Goal: Task Accomplishment & Management: Use online tool/utility

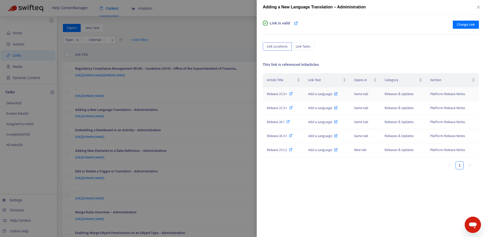
click at [290, 93] on icon at bounding box center [291, 94] width 4 height 4
click at [290, 108] on icon at bounding box center [291, 108] width 4 height 4
click at [288, 121] on icon at bounding box center [289, 122] width 4 height 4
click at [277, 135] on span "Release 24.3.1" at bounding box center [277, 136] width 20 height 6
click at [284, 149] on span "Release 25.1.2" at bounding box center [277, 150] width 20 height 6
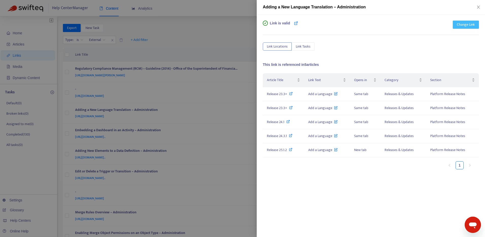
click at [460, 22] on span "Change Link" at bounding box center [466, 25] width 18 height 6
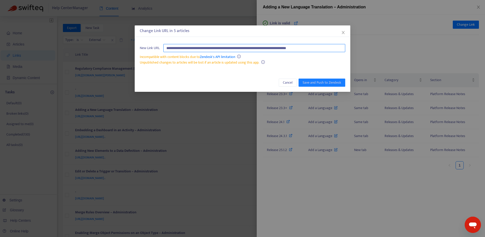
click at [331, 47] on input "**********" at bounding box center [254, 48] width 182 height 8
paste input "****"
type input "**********"
click at [329, 81] on span "Save and Push to Zendesk" at bounding box center [322, 83] width 39 height 6
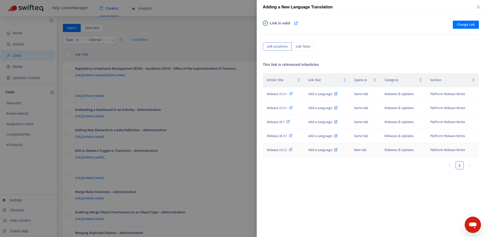
click at [283, 151] on span "Release 25.1.2" at bounding box center [277, 150] width 20 height 6
click at [469, 26] on span "Change Link" at bounding box center [466, 25] width 18 height 6
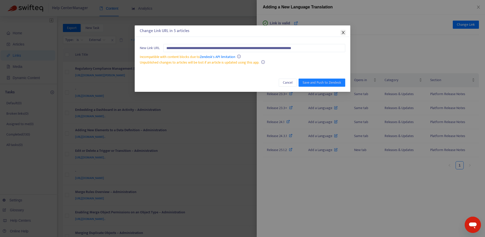
click at [343, 32] on icon "close" at bounding box center [343, 32] width 4 height 4
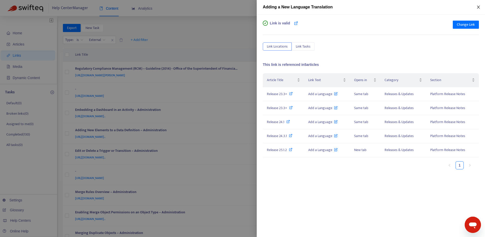
click at [479, 8] on icon "close" at bounding box center [479, 7] width 4 height 4
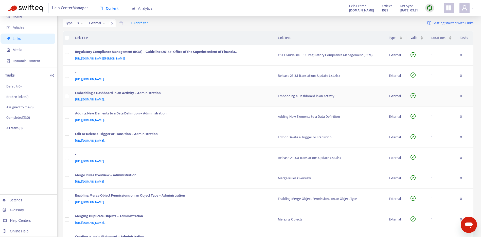
scroll to position [25, 0]
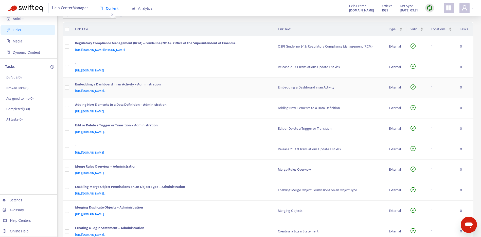
click at [238, 89] on div "[URL][DOMAIN_NAME].." at bounding box center [171, 91] width 193 height 6
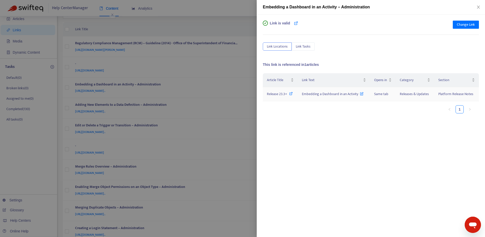
click at [292, 93] on icon at bounding box center [291, 94] width 4 height 4
click at [472, 21] on div "Link is valid Change Link Link Locations Link Tasks This link is referenced in …" at bounding box center [371, 125] width 228 height 222
click at [466, 24] on span "Change Link" at bounding box center [466, 25] width 18 height 6
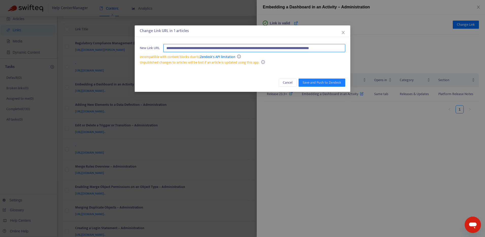
click at [299, 49] on input "**********" at bounding box center [254, 48] width 182 height 8
paste input "text"
type input "**********"
click at [326, 83] on span "Save and Push to Zendesk" at bounding box center [322, 83] width 39 height 6
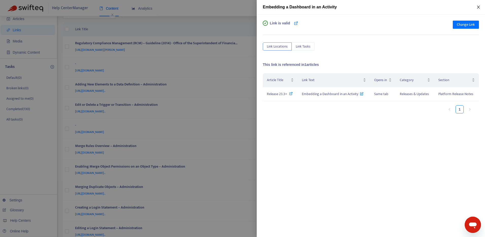
click at [477, 8] on icon "close" at bounding box center [479, 7] width 4 height 4
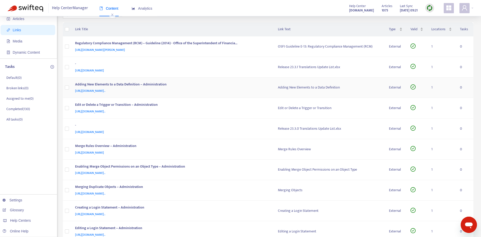
click at [224, 86] on div "Adding New Elements to a Data Definition – Administration" at bounding box center [171, 84] width 193 height 7
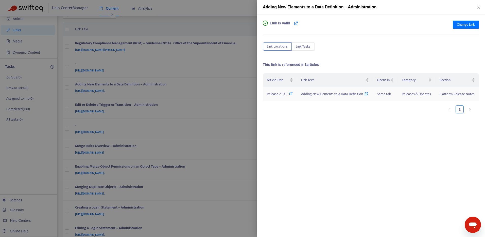
click at [291, 92] on icon at bounding box center [291, 94] width 4 height 4
click at [469, 25] on span "Change Link" at bounding box center [466, 25] width 18 height 6
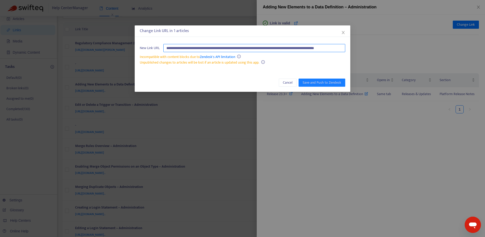
click at [323, 47] on input "**********" at bounding box center [254, 48] width 182 height 8
paste input "text"
type input "**********"
click at [326, 81] on span "Save and Push to Zendesk" at bounding box center [322, 83] width 39 height 6
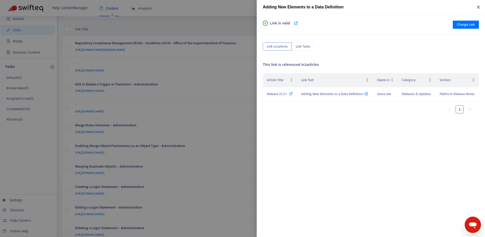
click at [479, 7] on icon "close" at bounding box center [479, 7] width 4 height 4
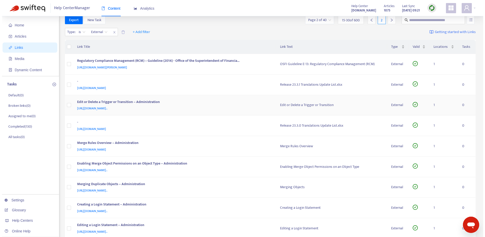
scroll to position [0, 0]
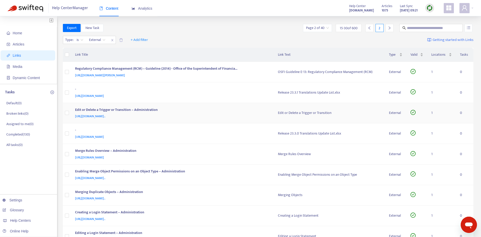
click at [232, 115] on div "[URL][DOMAIN_NAME].." at bounding box center [171, 116] width 193 height 6
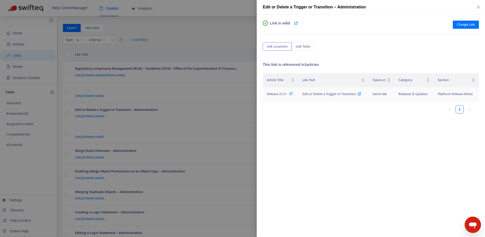
click at [289, 93] on icon at bounding box center [291, 94] width 4 height 4
click at [470, 25] on span "Change Link" at bounding box center [466, 25] width 18 height 6
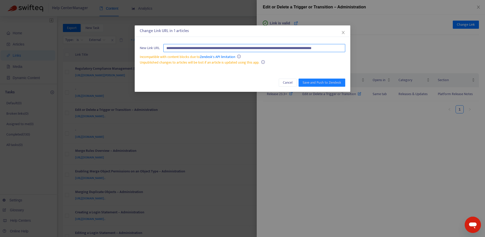
click at [323, 47] on input "**********" at bounding box center [254, 48] width 182 height 8
paste input "text"
type input "**********"
click at [331, 81] on span "Save and Push to Zendesk" at bounding box center [322, 83] width 39 height 6
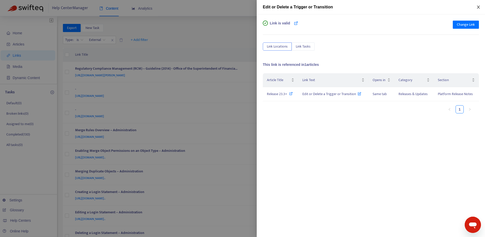
click at [479, 7] on icon "close" at bounding box center [479, 7] width 4 height 4
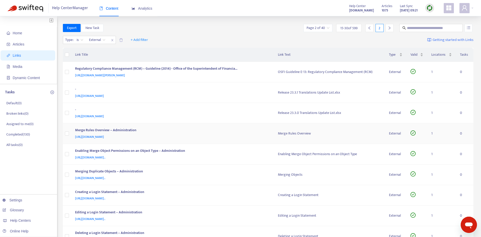
click at [241, 133] on div "Merge Rules Overview – Administration" at bounding box center [171, 130] width 193 height 7
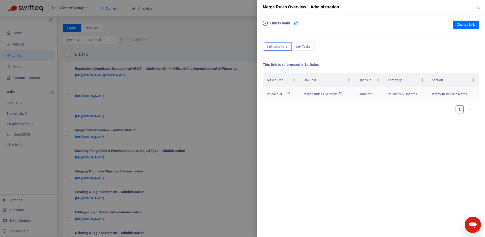
click at [287, 92] on icon at bounding box center [289, 94] width 4 height 4
click at [465, 25] on span "Change Link" at bounding box center [466, 25] width 18 height 6
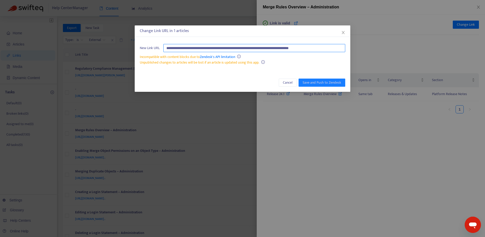
click at [332, 48] on input "**********" at bounding box center [254, 48] width 182 height 8
paste input "text"
type input "**********"
click at [328, 81] on span "Save and Push to Zendesk" at bounding box center [322, 83] width 39 height 6
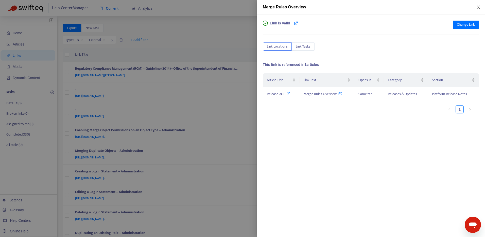
click at [477, 7] on icon "close" at bounding box center [479, 7] width 4 height 4
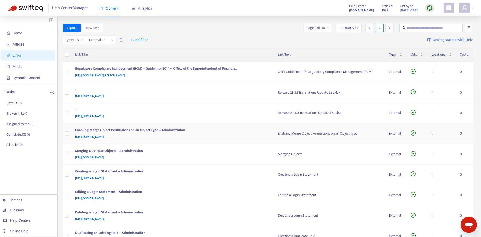
click at [229, 134] on div "[URL][DOMAIN_NAME].." at bounding box center [171, 137] width 193 height 6
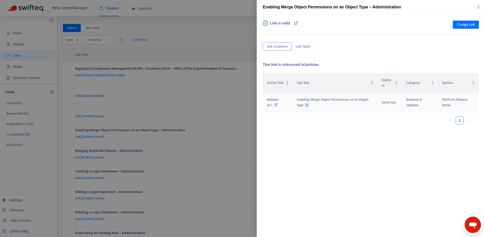
click at [276, 104] on icon at bounding box center [276, 105] width 4 height 4
click at [463, 25] on span "Change Link" at bounding box center [466, 25] width 18 height 6
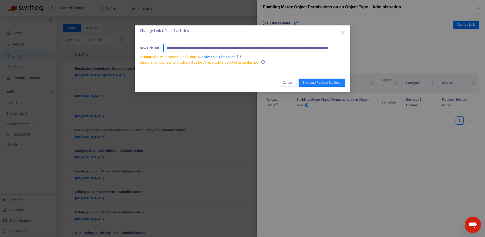
click at [343, 48] on input "**********" at bounding box center [254, 48] width 182 height 8
paste input "text"
type input "**********"
click at [332, 81] on span "Save and Push to Zendesk" at bounding box center [322, 83] width 39 height 6
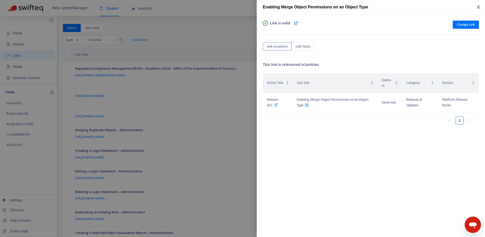
click at [477, 7] on icon "close" at bounding box center [479, 7] width 4 height 4
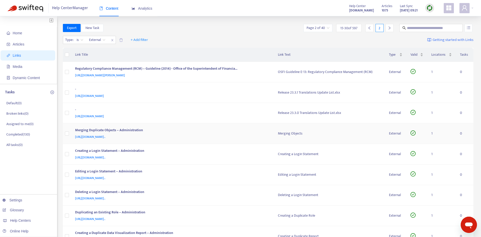
click at [232, 130] on div "Merging Duplicate Objects – Administration" at bounding box center [171, 130] width 193 height 7
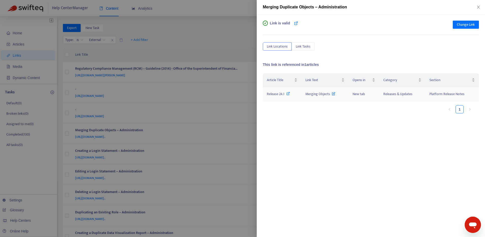
click at [288, 93] on icon at bounding box center [289, 94] width 4 height 4
click at [472, 23] on span "Change Link" at bounding box center [466, 25] width 18 height 6
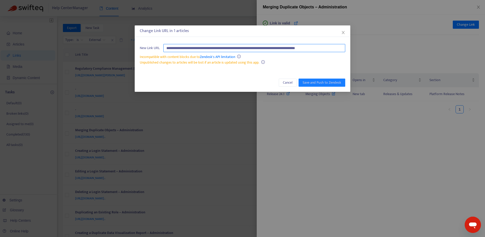
click at [328, 50] on input "**********" at bounding box center [254, 48] width 182 height 8
paste input "text"
type input "**********"
click at [325, 81] on span "Save and Push to Zendesk" at bounding box center [322, 83] width 39 height 6
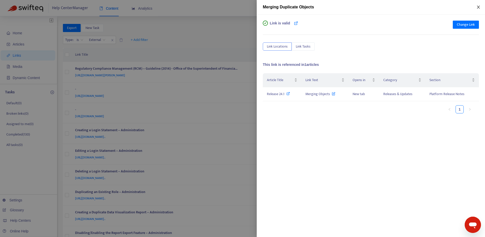
click at [477, 7] on icon "close" at bounding box center [479, 7] width 4 height 4
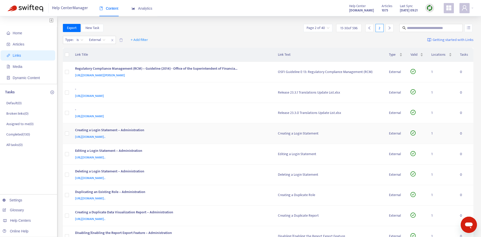
click at [229, 132] on div "Creating a Login Statement – Administration" at bounding box center [171, 130] width 193 height 7
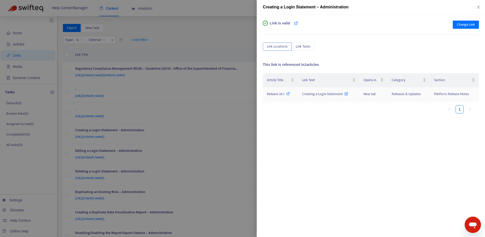
click at [289, 93] on icon at bounding box center [289, 94] width 4 height 4
click at [456, 25] on button "Change Link" at bounding box center [466, 25] width 26 height 8
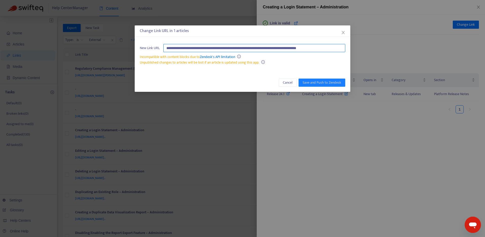
click at [304, 46] on input "**********" at bounding box center [254, 48] width 182 height 8
paste input "text"
type input "**********"
click at [325, 84] on span "Save and Push to Zendesk" at bounding box center [322, 83] width 39 height 6
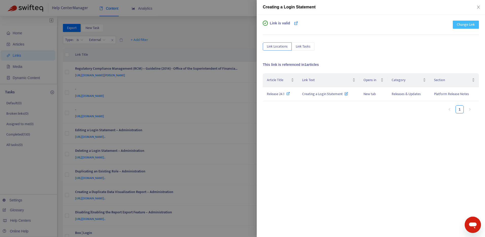
click at [472, 25] on span "Change Link" at bounding box center [466, 25] width 18 height 6
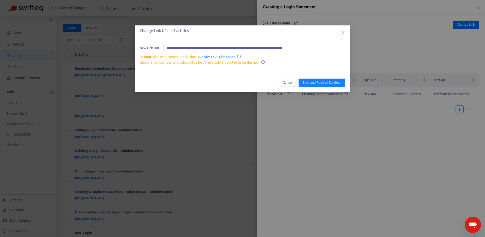
click at [438, 51] on div "**********" at bounding box center [242, 118] width 485 height 237
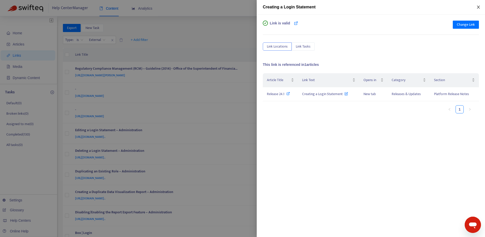
click at [480, 8] on icon "close" at bounding box center [479, 7] width 4 height 4
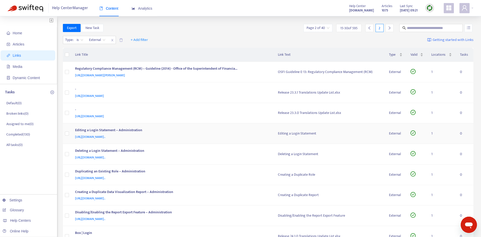
click at [251, 131] on div "Editing a Login Statement – Administration" at bounding box center [171, 130] width 193 height 7
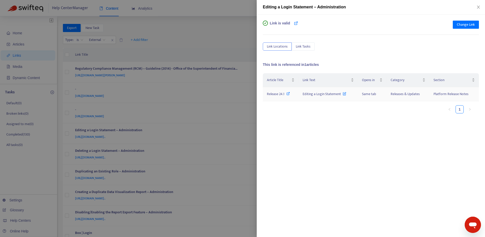
click at [288, 93] on icon at bounding box center [289, 94] width 4 height 4
click at [468, 26] on span "Change Link" at bounding box center [466, 25] width 18 height 6
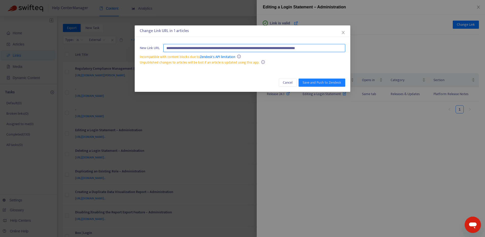
click at [313, 47] on input "**********" at bounding box center [254, 48] width 182 height 8
paste input "text"
type input "**********"
click at [333, 81] on span "Save and Push to Zendesk" at bounding box center [322, 83] width 39 height 6
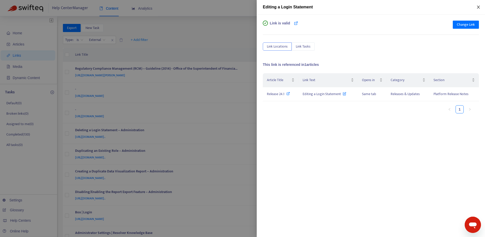
click at [476, 7] on button "Close" at bounding box center [478, 7] width 7 height 5
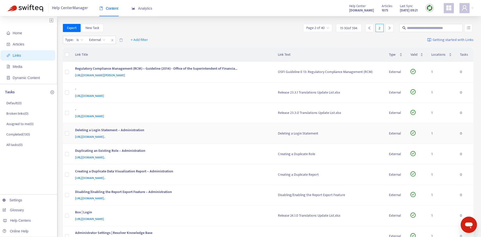
click at [233, 131] on div "Deleting a Login Statement – Administration" at bounding box center [171, 130] width 193 height 7
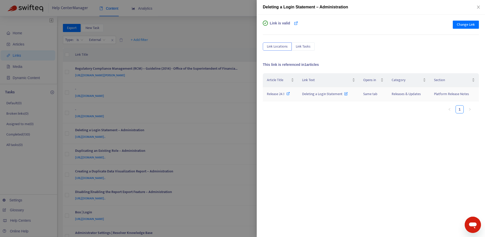
click at [287, 94] on icon at bounding box center [289, 94] width 4 height 4
click at [469, 24] on span "Change Link" at bounding box center [466, 25] width 18 height 6
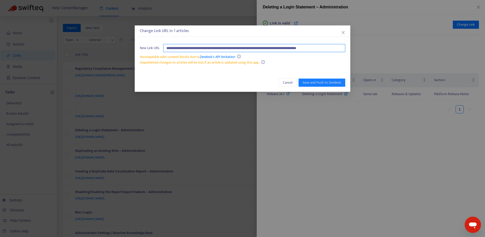
click at [329, 48] on input "**********" at bounding box center [254, 48] width 182 height 8
paste input "text"
type input "**********"
click at [331, 80] on span "Save and Push to Zendesk" at bounding box center [322, 83] width 39 height 6
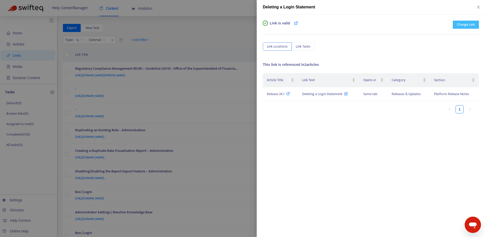
click at [470, 25] on span "Change Link" at bounding box center [466, 25] width 18 height 6
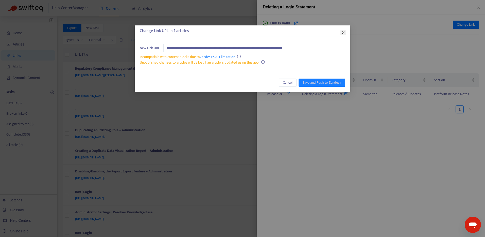
click at [346, 34] on span "Close" at bounding box center [344, 32] width 6 height 4
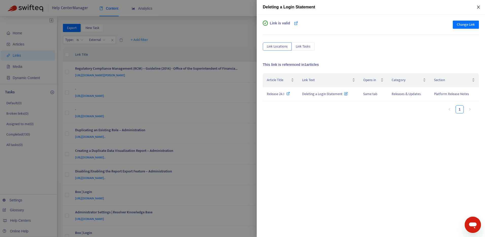
click at [479, 8] on icon "close" at bounding box center [478, 7] width 3 height 3
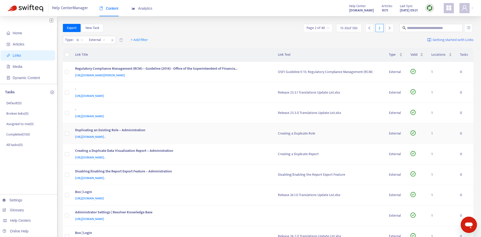
click at [230, 135] on div "[URL][DOMAIN_NAME].." at bounding box center [171, 137] width 193 height 6
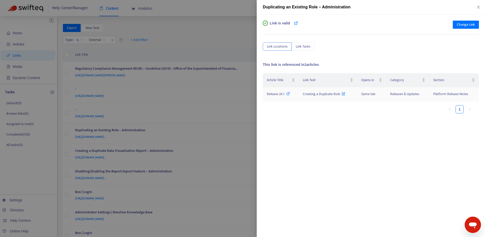
click at [288, 93] on icon at bounding box center [289, 94] width 4 height 4
click at [471, 24] on span "Change Link" at bounding box center [466, 25] width 18 height 6
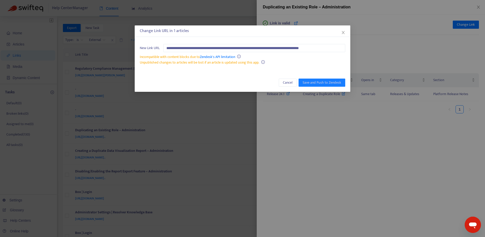
click at [305, 54] on div "Incompatible with content blocks due to Zendesk's API limitation" at bounding box center [243, 57] width 206 height 6
click at [305, 50] on input "**********" at bounding box center [254, 48] width 182 height 8
paste input "text"
type input "**********"
click at [330, 82] on span "Save and Push to Zendesk" at bounding box center [322, 83] width 39 height 6
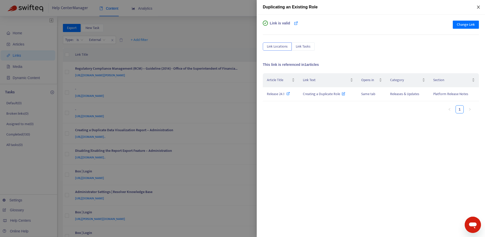
click at [477, 6] on icon "close" at bounding box center [479, 7] width 4 height 4
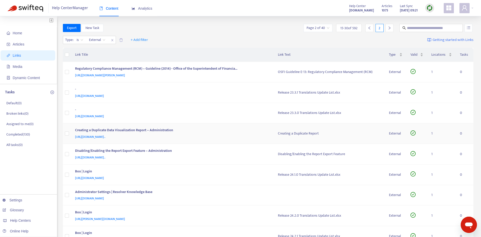
click at [244, 135] on div "[URL][DOMAIN_NAME].." at bounding box center [171, 137] width 193 height 6
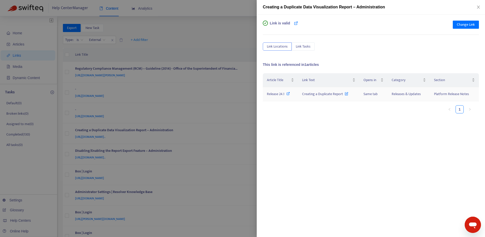
click at [287, 94] on icon at bounding box center [289, 94] width 4 height 4
click at [474, 25] on span "Change Link" at bounding box center [466, 25] width 18 height 6
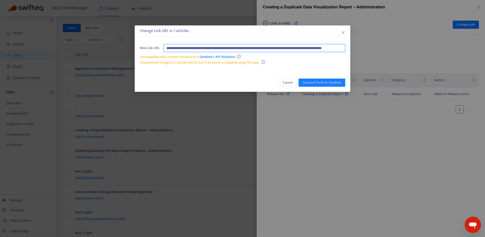
click at [316, 46] on input "**********" at bounding box center [254, 48] width 182 height 8
paste input "text"
type input "**********"
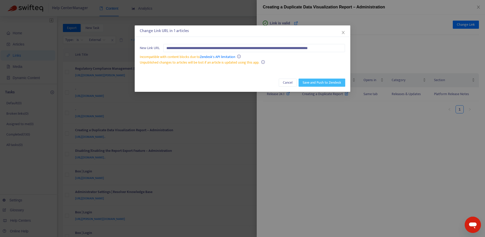
click at [330, 84] on span "Save and Push to Zendesk" at bounding box center [322, 83] width 39 height 6
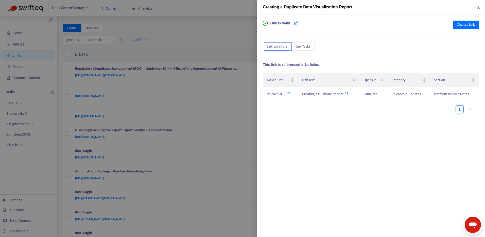
click at [477, 6] on icon "close" at bounding box center [479, 7] width 4 height 4
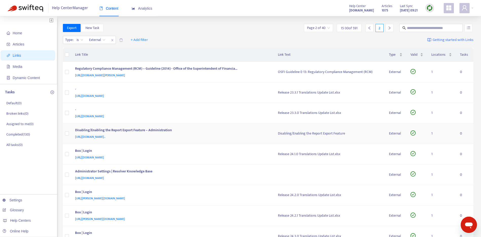
click at [245, 135] on div "[URL][DOMAIN_NAME].." at bounding box center [171, 137] width 193 height 6
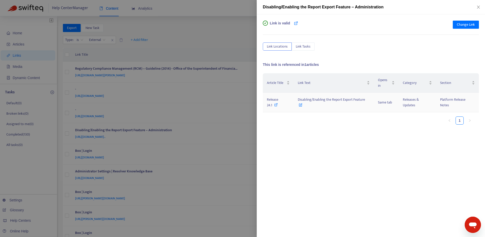
click at [278, 104] on icon at bounding box center [276, 105] width 4 height 4
click at [460, 27] on span "Change Link" at bounding box center [466, 25] width 18 height 6
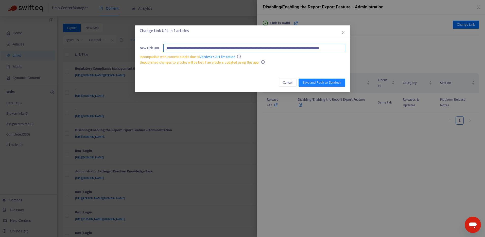
click at [317, 49] on input "**********" at bounding box center [254, 48] width 182 height 8
paste input "text"
type input "**********"
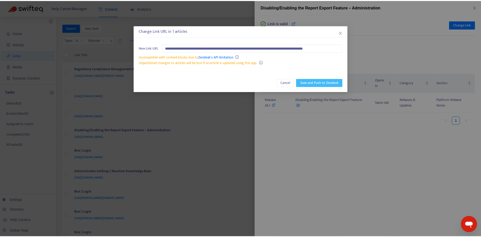
scroll to position [0, 0]
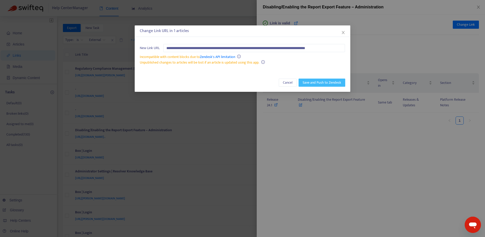
click at [320, 81] on span "Save and Push to Zendesk" at bounding box center [322, 83] width 39 height 6
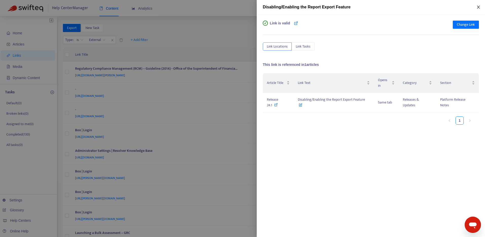
click at [479, 9] on icon "close" at bounding box center [479, 7] width 4 height 4
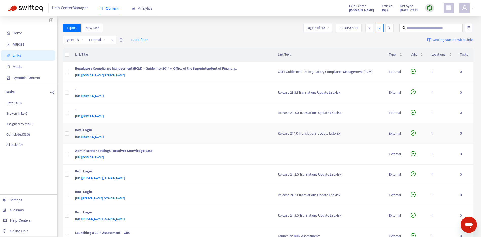
scroll to position [25, 0]
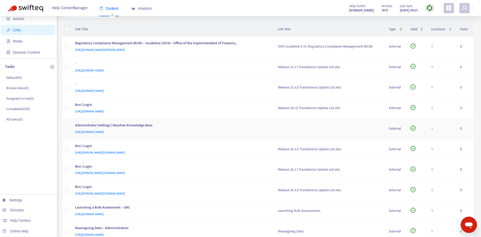
click at [195, 125] on div "Administrator Settings | Resolver Knowledge Base" at bounding box center [171, 125] width 193 height 7
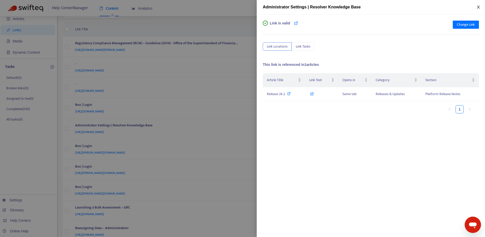
click at [480, 7] on icon "close" at bounding box center [479, 7] width 4 height 4
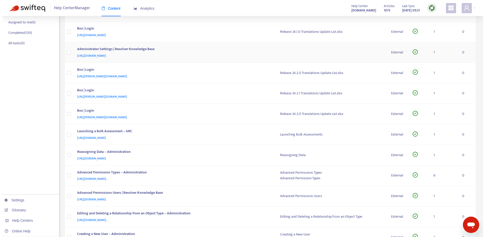
scroll to position [127, 0]
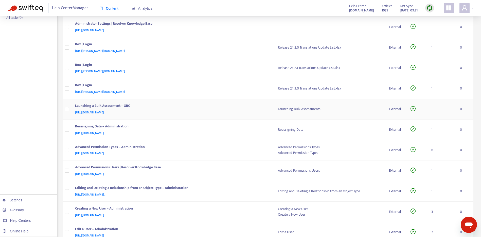
click at [229, 109] on div "[URL][DOMAIN_NAME]" at bounding box center [171, 112] width 193 height 6
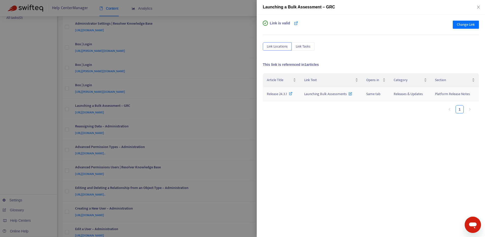
click at [290, 94] on icon at bounding box center [291, 94] width 4 height 4
click at [465, 25] on span "Change Link" at bounding box center [466, 25] width 18 height 6
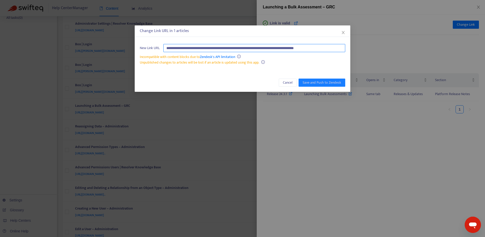
click at [251, 46] on input "**********" at bounding box center [254, 48] width 182 height 8
paste input "text"
type input "**********"
click at [313, 81] on span "Save and Push to Zendesk" at bounding box center [322, 83] width 39 height 6
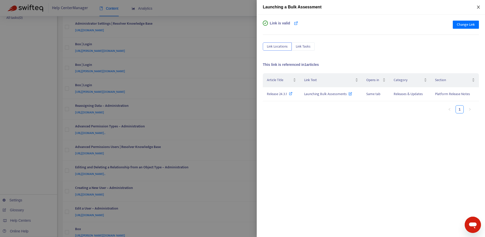
click at [479, 6] on icon "close" at bounding box center [479, 7] width 4 height 4
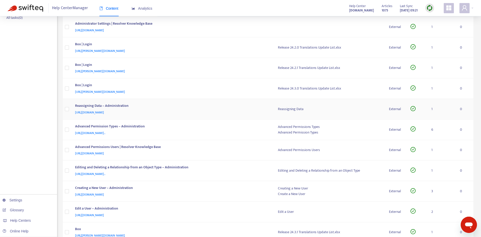
click at [229, 111] on div "[URL][DOMAIN_NAME]" at bounding box center [171, 112] width 193 height 6
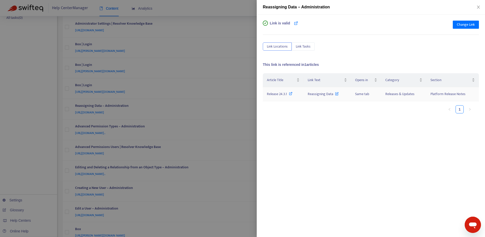
click at [291, 94] on icon at bounding box center [291, 94] width 4 height 4
click at [465, 26] on span "Change Link" at bounding box center [466, 25] width 18 height 6
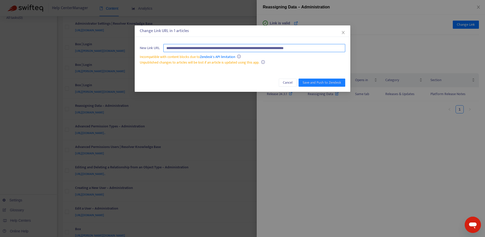
click at [303, 49] on input "**********" at bounding box center [254, 48] width 182 height 8
paste input "text"
type input "**********"
click at [329, 81] on span "Save and Push to Zendesk" at bounding box center [322, 83] width 39 height 6
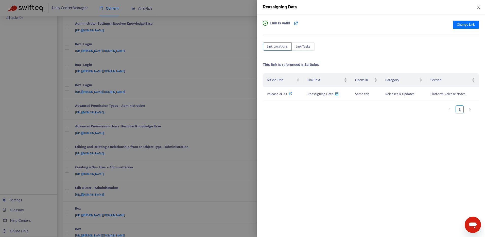
click at [479, 8] on icon "close" at bounding box center [479, 7] width 4 height 4
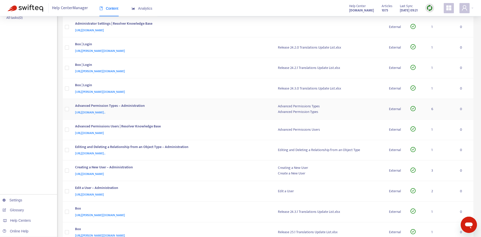
click at [234, 110] on div "[URL][DOMAIN_NAME].." at bounding box center [171, 112] width 193 height 6
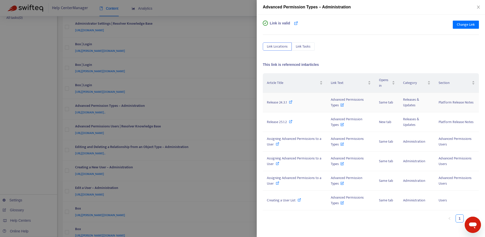
click at [291, 102] on icon at bounding box center [291, 102] width 4 height 4
click at [291, 121] on icon at bounding box center [291, 122] width 4 height 4
click at [289, 137] on span "Assigning Advanced Permissions to a User" at bounding box center [294, 141] width 55 height 11
click at [285, 201] on span "Creating a User List" at bounding box center [281, 200] width 29 height 6
click at [460, 26] on span "Change Link" at bounding box center [466, 25] width 18 height 6
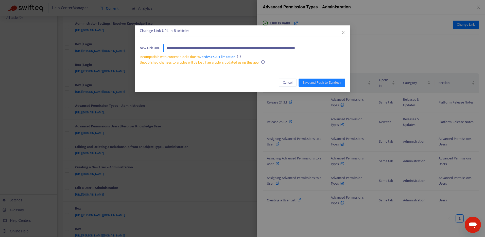
click at [340, 49] on input "**********" at bounding box center [254, 48] width 182 height 8
drag, startPoint x: 341, startPoint y: 47, endPoint x: 152, endPoint y: 38, distance: 190.1
click at [152, 38] on div "**********" at bounding box center [243, 58] width 216 height 66
click at [345, 31] on span "Close" at bounding box center [344, 32] width 6 height 4
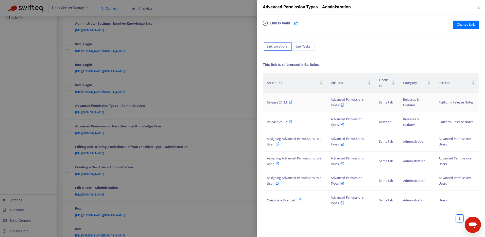
click at [290, 102] on icon at bounding box center [291, 102] width 4 height 4
click at [475, 26] on span "Change Link" at bounding box center [466, 25] width 18 height 6
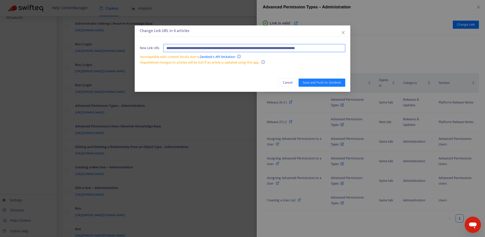
click at [334, 47] on input "**********" at bounding box center [254, 48] width 182 height 8
paste input "text"
type input "**********"
click at [335, 82] on span "Save and Push to Zendesk" at bounding box center [322, 83] width 39 height 6
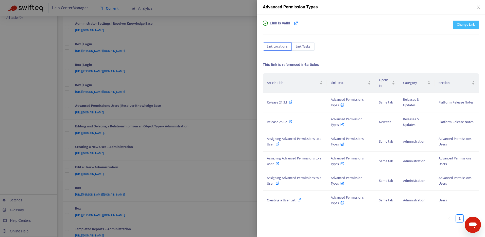
click at [465, 24] on span "Change Link" at bounding box center [466, 25] width 18 height 6
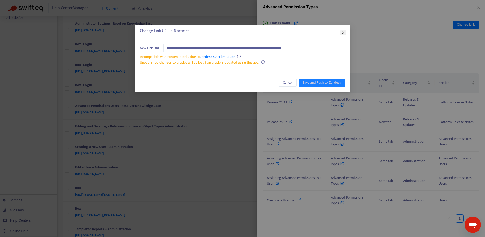
click at [343, 35] on button "Close" at bounding box center [344, 33] width 6 height 6
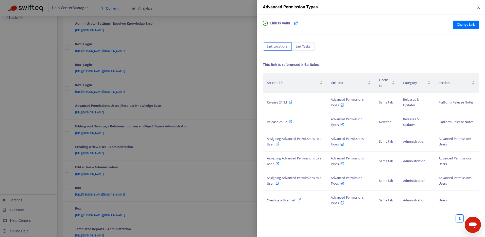
click at [479, 9] on icon "close" at bounding box center [479, 7] width 4 height 4
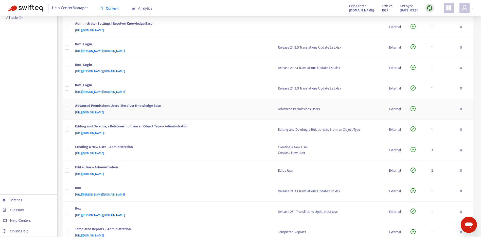
click at [225, 108] on div "Advanced Permissions Users | Resolver Knowledge Base" at bounding box center [171, 106] width 193 height 7
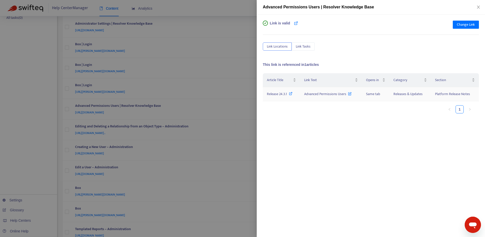
click at [290, 94] on icon at bounding box center [291, 94] width 4 height 4
click at [461, 21] on button "Change Link" at bounding box center [466, 25] width 26 height 8
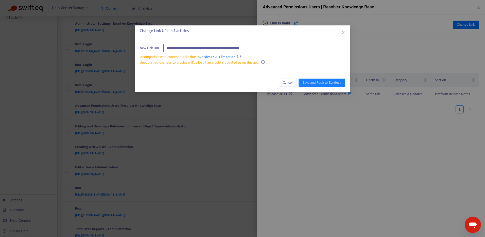
click at [278, 49] on input "**********" at bounding box center [254, 48] width 182 height 8
paste input "**********"
type input "**********"
click at [337, 82] on span "Save and Push to Zendesk" at bounding box center [322, 83] width 39 height 6
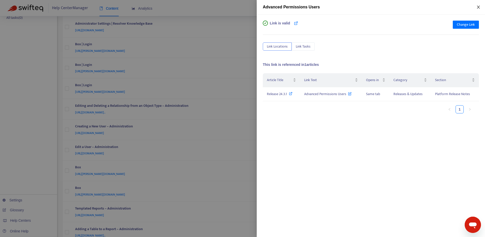
click at [478, 7] on icon "close" at bounding box center [479, 7] width 4 height 4
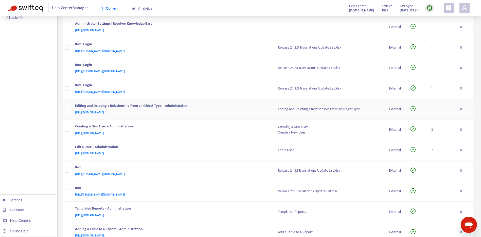
click at [233, 113] on div "[URL][DOMAIN_NAME].." at bounding box center [171, 112] width 193 height 6
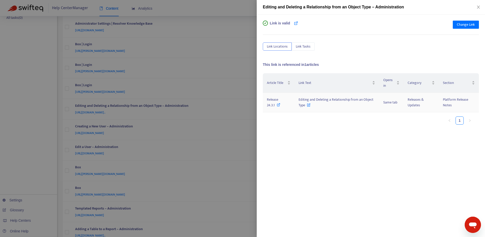
click at [278, 104] on icon at bounding box center [279, 105] width 4 height 4
click at [463, 26] on span "Change Link" at bounding box center [466, 25] width 18 height 6
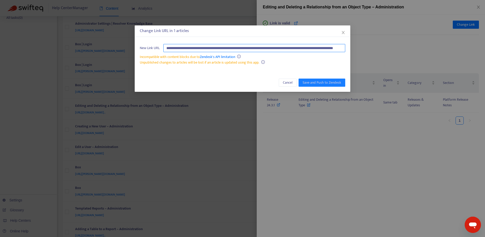
click at [310, 49] on input "**********" at bounding box center [254, 48] width 182 height 8
paste input "text"
type input "**********"
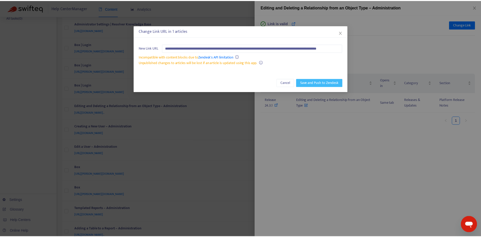
scroll to position [0, 0]
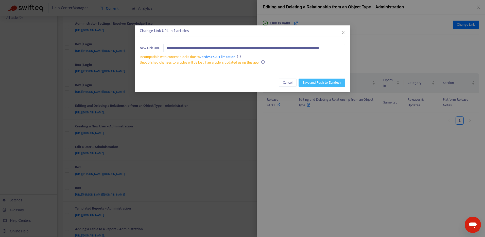
click at [330, 81] on span "Save and Push to Zendesk" at bounding box center [322, 83] width 39 height 6
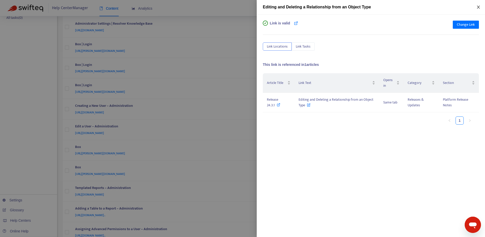
click at [478, 6] on icon "close" at bounding box center [479, 7] width 4 height 4
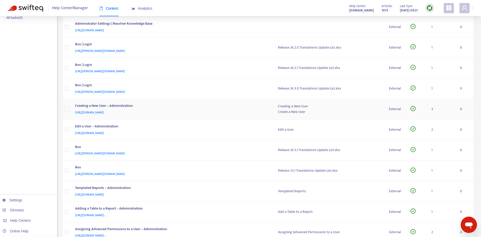
click at [236, 110] on div "[URL][DOMAIN_NAME]" at bounding box center [171, 112] width 193 height 6
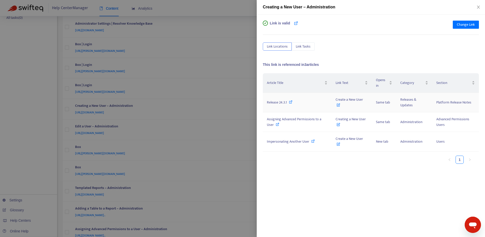
click at [290, 103] on icon at bounding box center [291, 102] width 4 height 4
click at [276, 124] on icon at bounding box center [278, 124] width 4 height 4
click at [312, 142] on icon at bounding box center [313, 141] width 4 height 4
click at [470, 25] on span "Change Link" at bounding box center [466, 25] width 18 height 6
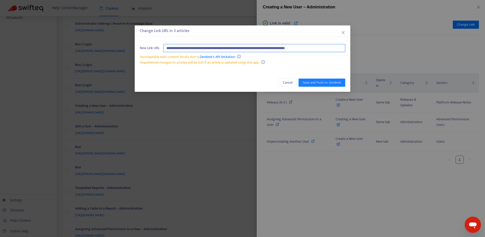
click at [333, 47] on input "**********" at bounding box center [254, 48] width 182 height 8
paste input "text"
type input "**********"
click at [316, 82] on span "Save and Push to Zendesk" at bounding box center [322, 83] width 39 height 6
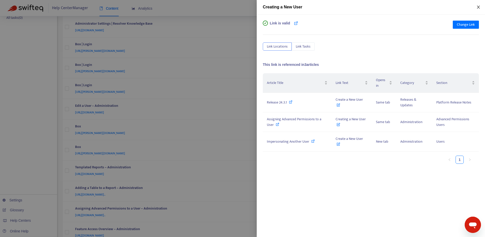
click at [477, 8] on icon "close" at bounding box center [479, 7] width 4 height 4
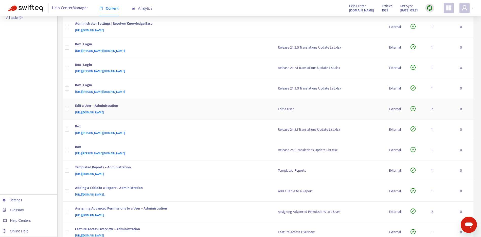
click at [207, 111] on div "[URL][DOMAIN_NAME]" at bounding box center [171, 112] width 193 height 6
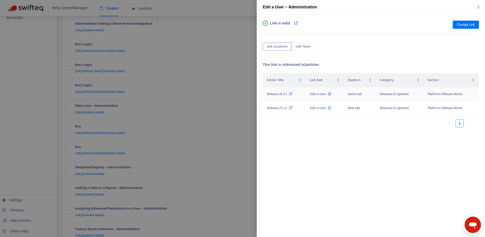
click at [292, 92] on icon at bounding box center [291, 94] width 4 height 4
click at [292, 107] on icon at bounding box center [291, 108] width 4 height 4
click at [475, 25] on button "Change Link" at bounding box center [466, 25] width 26 height 8
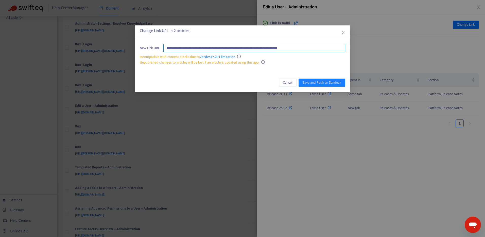
click at [330, 48] on input "**********" at bounding box center [254, 48] width 182 height 8
paste input "text"
type input "**********"
click at [324, 82] on span "Save and Push to Zendesk" at bounding box center [322, 83] width 39 height 6
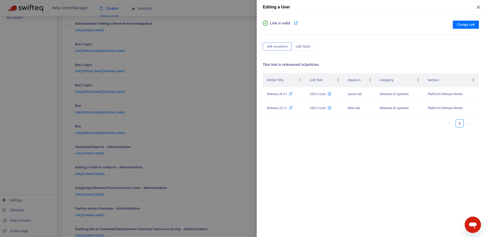
click at [480, 6] on icon "close" at bounding box center [478, 7] width 3 height 3
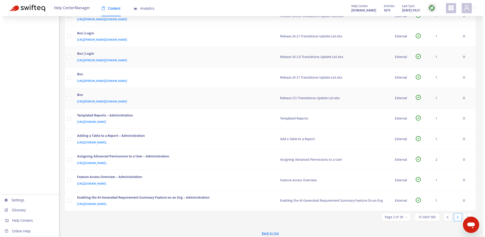
scroll to position [161, 0]
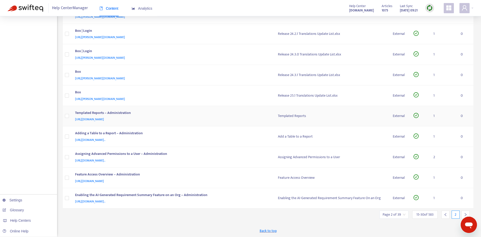
click at [233, 119] on div "[URL][DOMAIN_NAME]" at bounding box center [171, 119] width 193 height 6
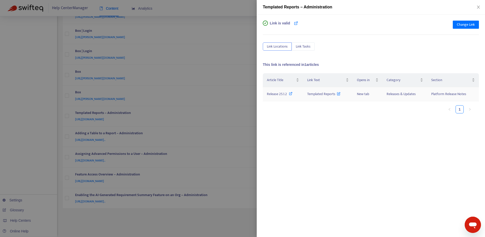
click at [290, 94] on icon at bounding box center [291, 94] width 4 height 4
click at [456, 24] on button "Change Link" at bounding box center [466, 25] width 26 height 8
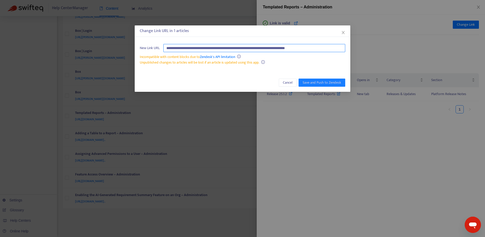
click at [333, 48] on input "**********" at bounding box center [254, 48] width 182 height 8
paste input "text"
type input "**********"
click at [322, 83] on span "Save and Push to Zendesk" at bounding box center [322, 83] width 39 height 6
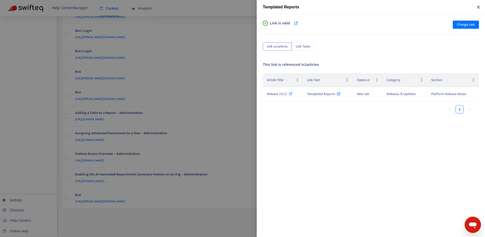
click at [480, 6] on icon "close" at bounding box center [479, 7] width 4 height 4
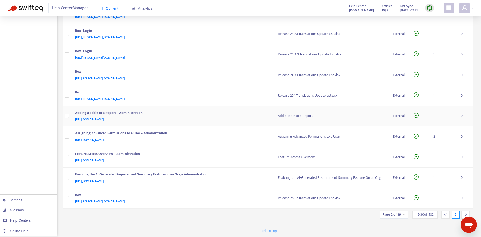
click at [238, 117] on div "[URL][DOMAIN_NAME].." at bounding box center [171, 119] width 193 height 6
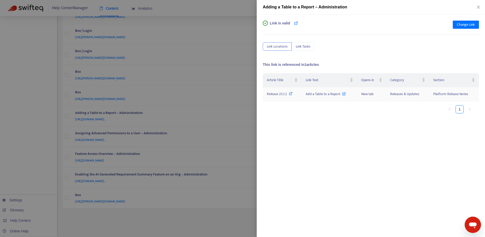
click at [289, 93] on icon at bounding box center [291, 94] width 4 height 4
click at [465, 21] on button "Change Link" at bounding box center [466, 25] width 26 height 8
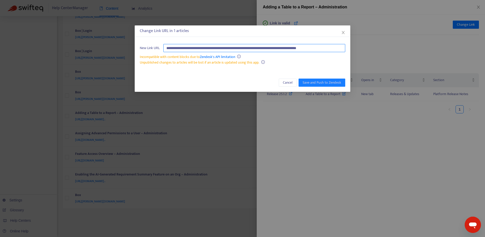
click at [322, 51] on input "**********" at bounding box center [254, 48] width 182 height 8
paste input "text"
type input "**********"
click at [328, 85] on span "Save and Push to Zendesk" at bounding box center [322, 83] width 39 height 6
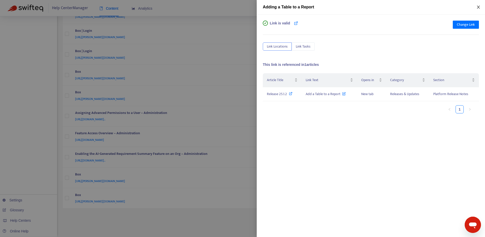
click at [480, 7] on icon "close" at bounding box center [479, 7] width 4 height 4
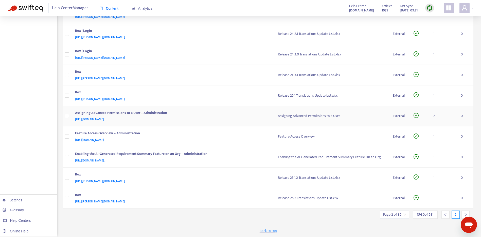
click at [222, 115] on div "Assigning Advanced Permissions to a User – Administration" at bounding box center [171, 113] width 193 height 7
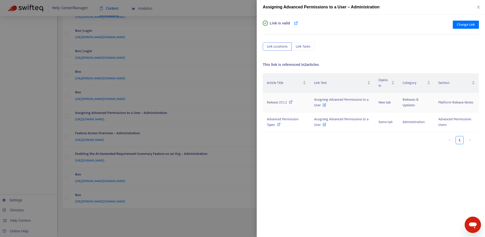
click at [290, 102] on icon at bounding box center [291, 102] width 4 height 4
click at [278, 123] on icon at bounding box center [279, 124] width 4 height 4
click at [468, 24] on span "Change Link" at bounding box center [466, 25] width 18 height 6
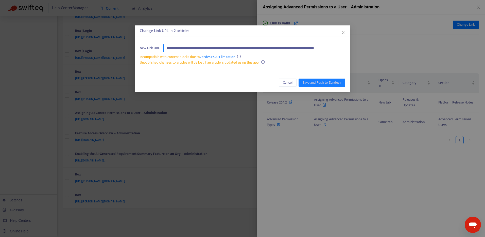
click at [332, 48] on input "**********" at bounding box center [254, 48] width 182 height 8
paste input "text"
type input "**********"
click at [329, 83] on span "Save and Push to Zendesk" at bounding box center [322, 83] width 39 height 6
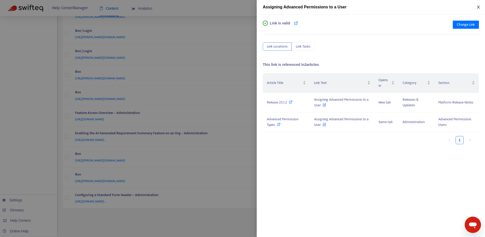
click at [478, 7] on icon "close" at bounding box center [479, 7] width 4 height 4
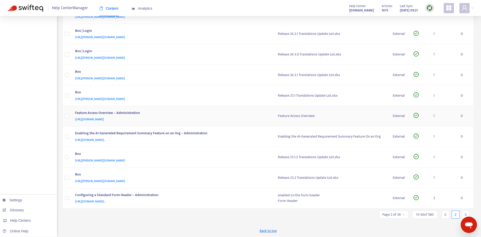
click at [244, 119] on div "[URL][DOMAIN_NAME]" at bounding box center [171, 119] width 193 height 6
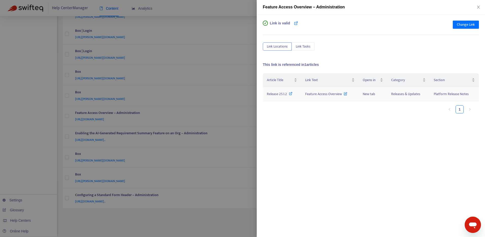
click at [292, 93] on icon at bounding box center [291, 94] width 4 height 4
click at [471, 23] on span "Change Link" at bounding box center [466, 25] width 18 height 6
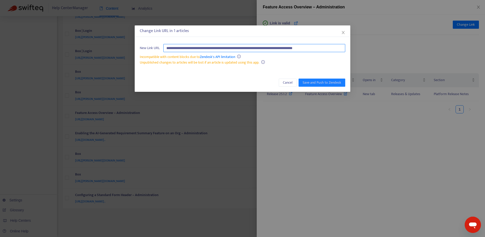
click at [333, 49] on input "**********" at bounding box center [254, 48] width 182 height 8
paste input "text"
type input "**********"
click at [328, 81] on span "Save and Push to Zendesk" at bounding box center [322, 83] width 39 height 6
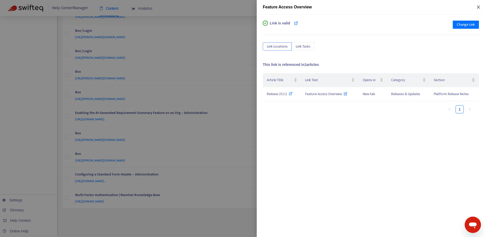
click at [477, 8] on icon "close" at bounding box center [479, 7] width 4 height 4
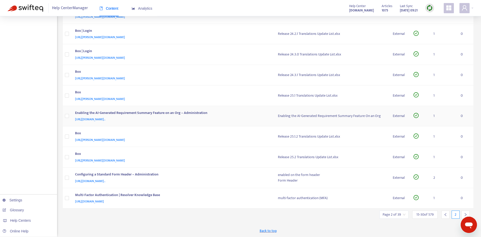
click at [234, 116] on div "Enabling the AI-Generated Requirement Summary Feature on an Org – Administration" at bounding box center [171, 113] width 193 height 7
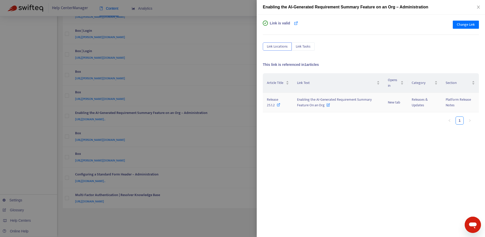
click at [280, 104] on icon at bounding box center [279, 105] width 4 height 4
click at [463, 25] on span "Change Link" at bounding box center [466, 25] width 18 height 6
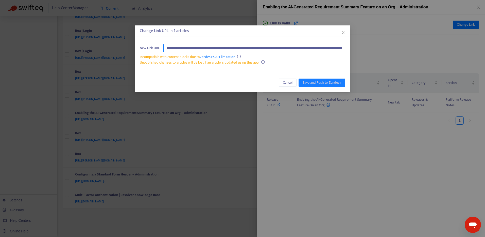
click at [337, 49] on input "**********" at bounding box center [254, 48] width 182 height 8
paste input "text"
type input "**********"
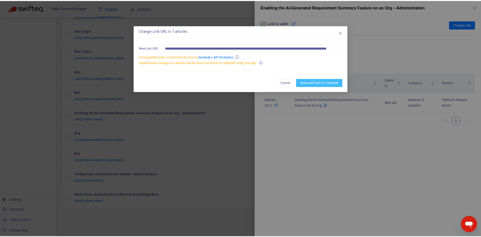
scroll to position [0, 0]
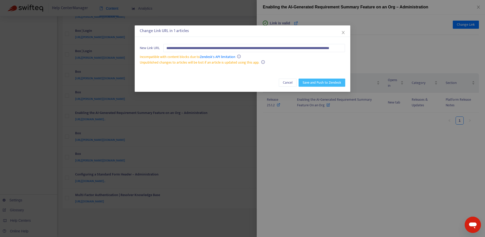
click at [319, 84] on span "Save and Push to Zendesk" at bounding box center [322, 83] width 39 height 6
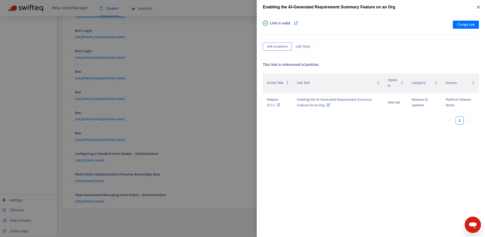
click at [478, 8] on icon "close" at bounding box center [479, 7] width 4 height 4
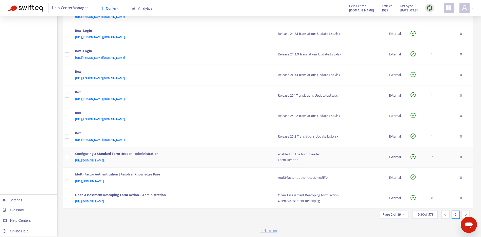
click at [238, 157] on div "[URL][DOMAIN_NAME].." at bounding box center [171, 160] width 193 height 6
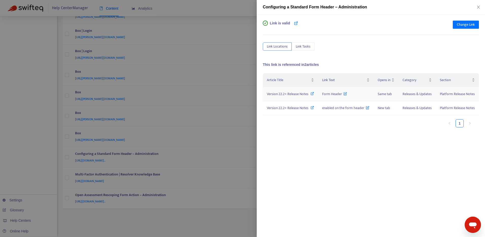
click at [313, 92] on icon at bounding box center [313, 94] width 4 height 4
click at [464, 27] on span "Change Link" at bounding box center [466, 25] width 18 height 6
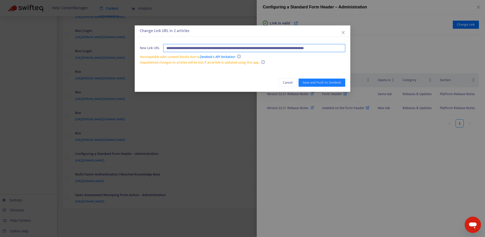
click at [336, 47] on input "**********" at bounding box center [254, 48] width 182 height 8
paste input "text"
type input "**********"
click at [326, 81] on span "Save and Push to Zendesk" at bounding box center [322, 83] width 39 height 6
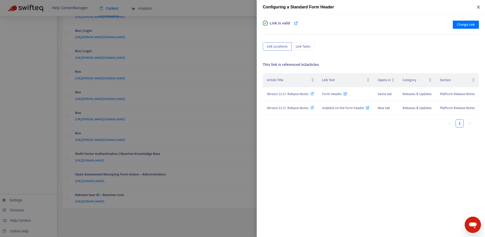
click at [478, 8] on icon "close" at bounding box center [479, 7] width 4 height 4
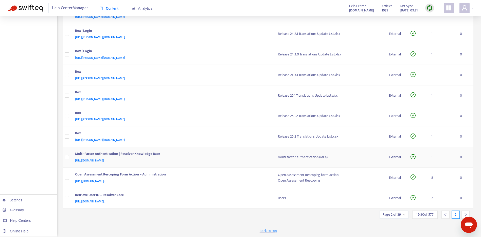
click at [214, 155] on div "Multi-Factor Authentication | Resolver Knowledge Base" at bounding box center [171, 154] width 193 height 7
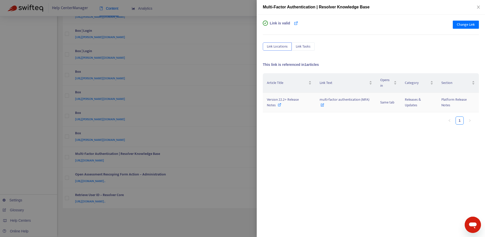
click at [279, 104] on icon at bounding box center [280, 105] width 4 height 4
click at [473, 25] on span "Change Link" at bounding box center [466, 25] width 18 height 6
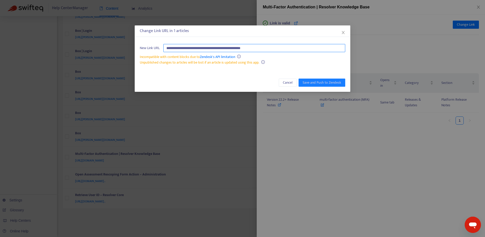
click at [334, 49] on input "**********" at bounding box center [254, 48] width 182 height 8
paste input "**********"
type input "**********"
click at [337, 82] on span "Save and Push to Zendesk" at bounding box center [322, 83] width 39 height 6
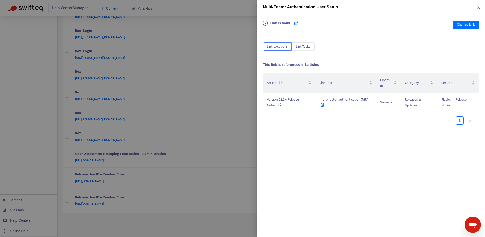
click at [478, 7] on icon "close" at bounding box center [479, 7] width 4 height 4
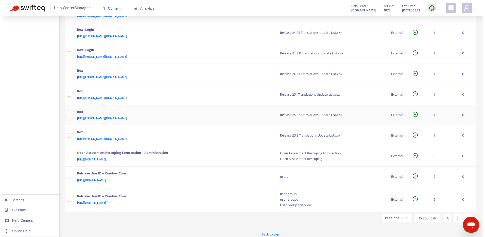
scroll to position [166, 0]
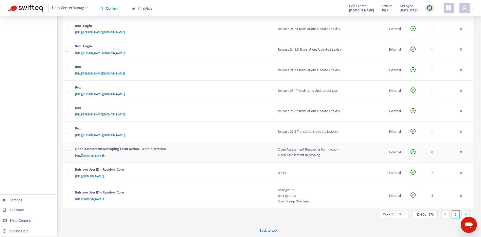
click at [248, 153] on div "[URL][DOMAIN_NAME].." at bounding box center [171, 156] width 193 height 6
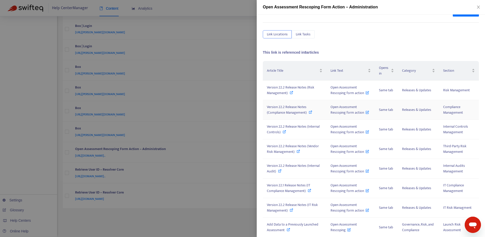
scroll to position [0, 0]
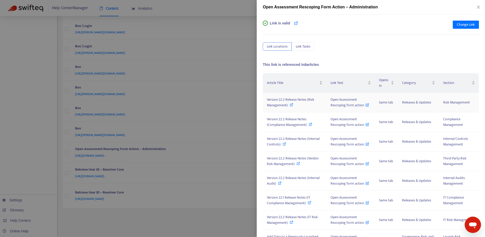
click at [291, 105] on icon at bounding box center [292, 105] width 4 height 4
click at [310, 123] on icon at bounding box center [311, 124] width 4 height 4
click at [284, 144] on icon at bounding box center [285, 144] width 4 height 4
click at [297, 163] on icon at bounding box center [299, 163] width 4 height 4
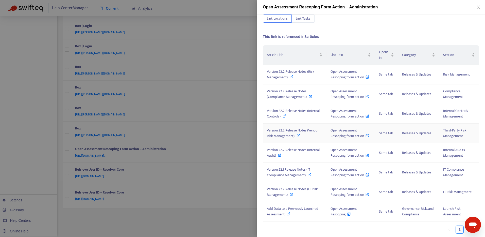
scroll to position [29, 0]
click at [306, 150] on span "Version 22.2 Release Notes (Internal Audit)" at bounding box center [293, 151] width 53 height 11
click at [301, 169] on span "Version 22.1 Release Notes (IT Compliance Management)" at bounding box center [288, 170] width 43 height 11
click at [313, 189] on span "Version 22.2 Release Notes (IT Risk Management)" at bounding box center [292, 190] width 51 height 11
click at [301, 209] on span "Add Data to a Previously Launched Assessment" at bounding box center [293, 210] width 52 height 11
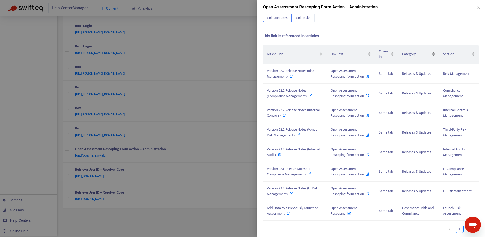
scroll to position [0, 0]
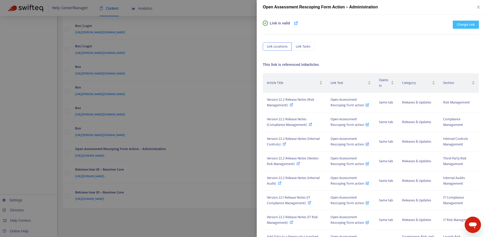
click at [470, 25] on span "Change Link" at bounding box center [466, 25] width 18 height 6
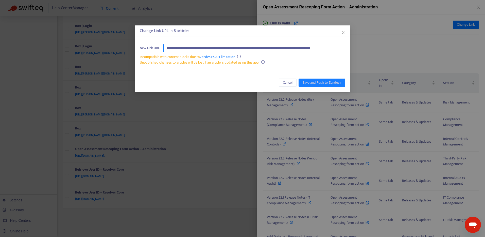
click at [339, 48] on input "**********" at bounding box center [254, 48] width 182 height 8
paste input "text"
type input "**********"
click at [332, 81] on span "Save and Push to Zendesk" at bounding box center [322, 83] width 39 height 6
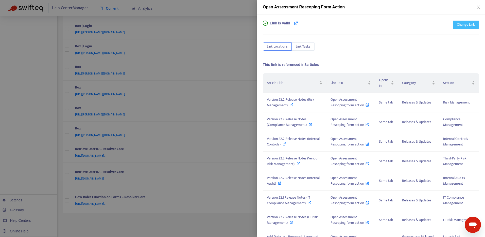
click at [464, 25] on span "Change Link" at bounding box center [466, 25] width 18 height 6
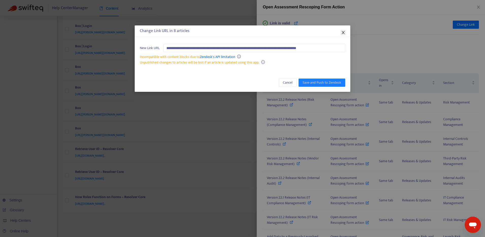
click at [345, 32] on icon "close" at bounding box center [343, 32] width 4 height 4
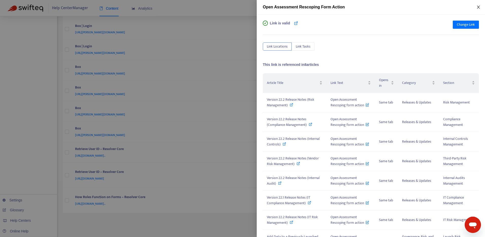
click at [478, 8] on icon "close" at bounding box center [479, 7] width 4 height 4
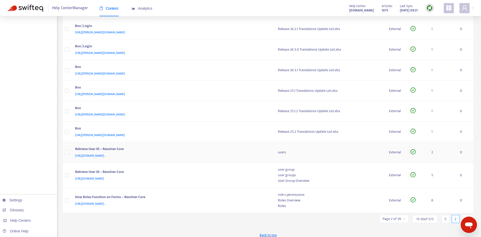
click at [237, 150] on div "Retrieve User ID – Resolver Core" at bounding box center [171, 149] width 193 height 7
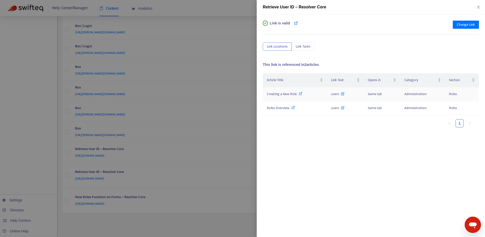
click at [299, 94] on icon at bounding box center [301, 94] width 4 height 4
click at [294, 106] on icon at bounding box center [294, 108] width 4 height 4
click at [477, 26] on button "Change Link" at bounding box center [466, 25] width 26 height 8
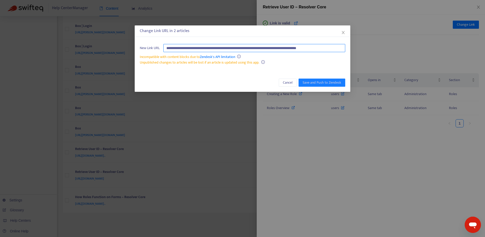
click at [317, 47] on input "**********" at bounding box center [254, 48] width 182 height 8
paste input "text"
type input "**********"
click at [323, 81] on span "Save and Push to Zendesk" at bounding box center [322, 83] width 39 height 6
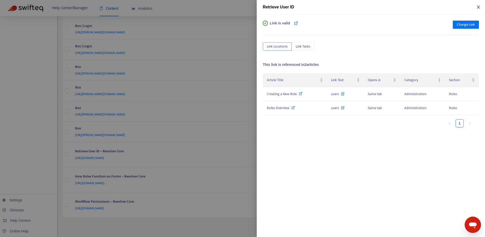
click at [479, 8] on icon "close" at bounding box center [478, 7] width 3 height 3
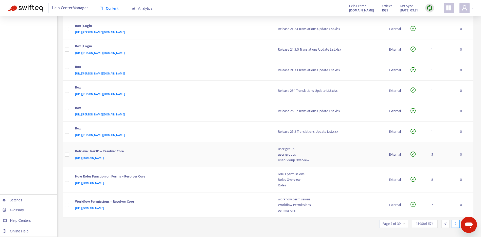
click at [225, 159] on div "[URL][DOMAIN_NAME]" at bounding box center [171, 158] width 193 height 6
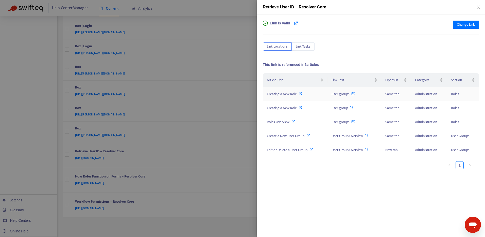
click at [302, 93] on icon at bounding box center [301, 94] width 4 height 4
drag, startPoint x: 287, startPoint y: 121, endPoint x: 294, endPoint y: 121, distance: 7.4
click at [294, 121] on div "Roles Overview" at bounding box center [295, 122] width 57 height 6
click at [308, 135] on icon at bounding box center [309, 135] width 4 height 4
click at [313, 148] on div "Edit or Delete a User Group" at bounding box center [295, 150] width 57 height 6
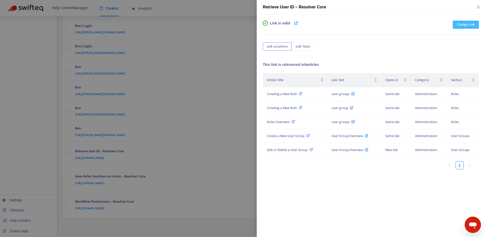
click at [457, 27] on span "Change Link" at bounding box center [466, 25] width 18 height 6
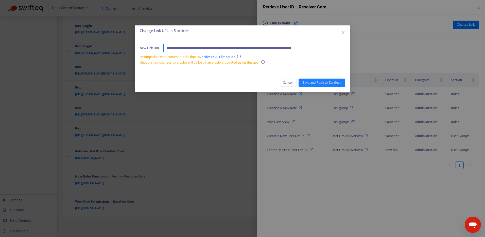
click at [334, 49] on input "**********" at bounding box center [254, 48] width 182 height 8
paste input "text"
type input "**********"
click at [333, 80] on span "Save and Push to Zendesk" at bounding box center [322, 83] width 39 height 6
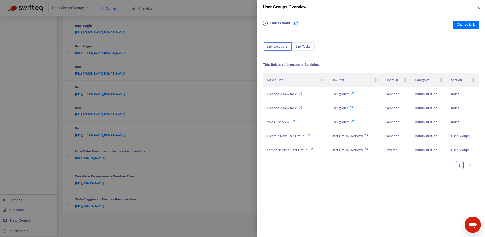
click at [478, 9] on icon "close" at bounding box center [479, 7] width 4 height 4
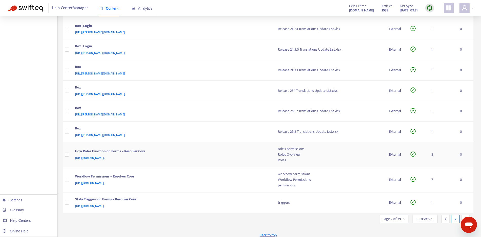
click at [234, 158] on div "[URL][DOMAIN_NAME].." at bounding box center [171, 158] width 193 height 6
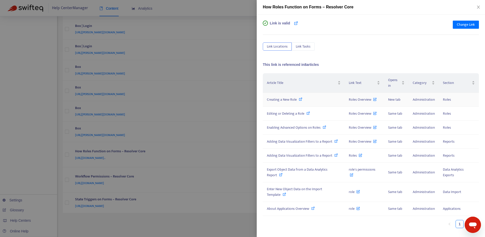
click at [300, 98] on icon at bounding box center [301, 99] width 4 height 4
click at [299, 97] on span at bounding box center [301, 99] width 4 height 6
click at [309, 113] on icon at bounding box center [309, 113] width 4 height 4
click at [324, 126] on icon at bounding box center [325, 127] width 4 height 4
click at [328, 141] on span "Adding Data Visualization Filters to a Report" at bounding box center [299, 141] width 65 height 6
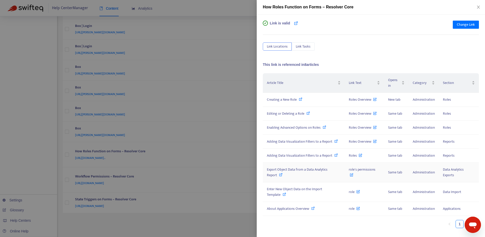
click at [298, 169] on span "Export Object Data from a Data Analytics Report" at bounding box center [297, 171] width 61 height 11
click at [292, 189] on span "Enter New Object Data on the Import Template" at bounding box center [294, 191] width 55 height 11
click at [301, 207] on span "About Applications Overview" at bounding box center [288, 208] width 42 height 6
click at [462, 23] on span "Change Link" at bounding box center [466, 25] width 18 height 6
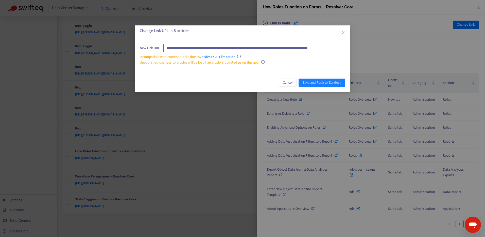
click at [335, 49] on input "**********" at bounding box center [254, 48] width 182 height 8
paste input "text"
type input "**********"
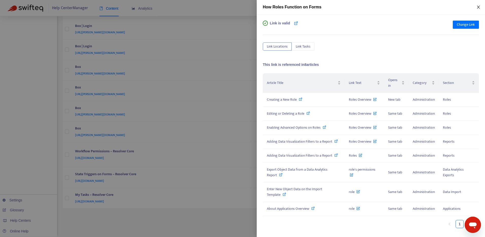
click at [478, 8] on icon "close" at bounding box center [478, 7] width 3 height 3
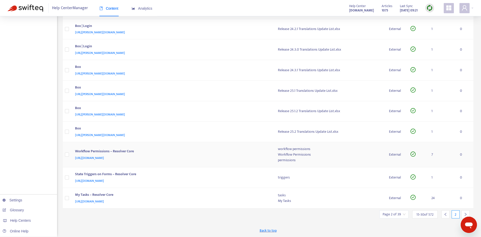
click at [245, 157] on div "[URL][DOMAIN_NAME]" at bounding box center [171, 158] width 193 height 6
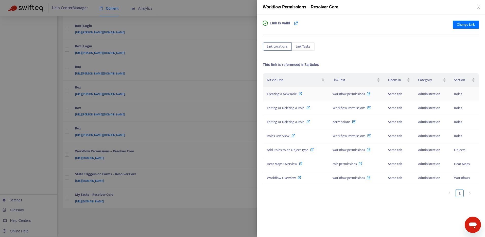
click at [300, 93] on icon at bounding box center [301, 94] width 4 height 4
click at [301, 93] on icon at bounding box center [301, 94] width 4 height 4
click at [307, 106] on icon at bounding box center [309, 108] width 4 height 4
click at [282, 137] on span "Roles Overview" at bounding box center [278, 136] width 23 height 6
click at [282, 151] on span "Add Roles to an Object Type" at bounding box center [287, 150] width 41 height 6
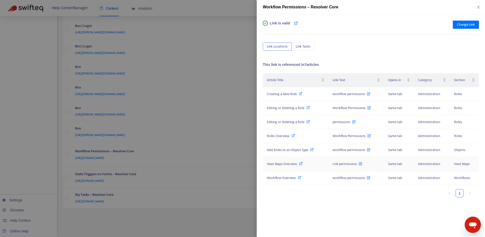
click at [286, 164] on span "Heat Maps Overview" at bounding box center [282, 164] width 30 height 6
click at [281, 178] on span "Workflow Overview" at bounding box center [281, 178] width 29 height 6
click at [477, 23] on button "Change Link" at bounding box center [466, 25] width 26 height 8
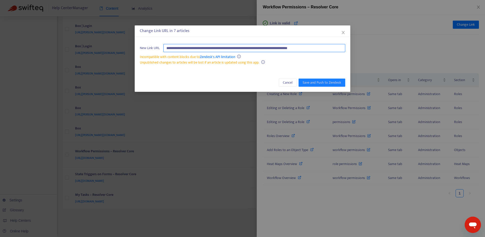
click at [333, 48] on input "**********" at bounding box center [254, 48] width 182 height 8
paste input "text"
type input "**********"
click at [329, 84] on span "Save and Push to Zendesk" at bounding box center [322, 83] width 39 height 6
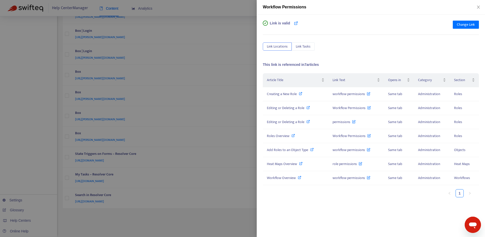
scroll to position [161, 0]
click at [479, 8] on icon "close" at bounding box center [479, 7] width 4 height 4
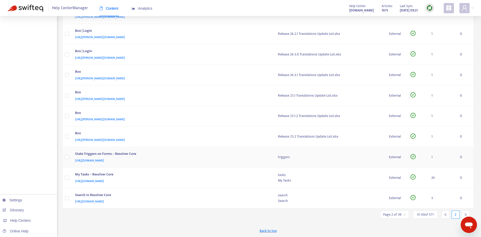
click at [250, 161] on div "[URL][DOMAIN_NAME]" at bounding box center [171, 160] width 193 height 6
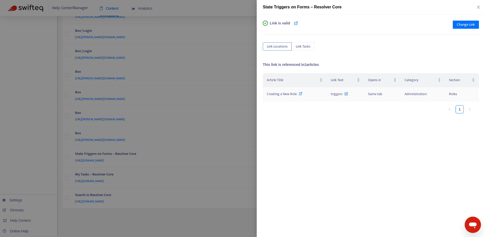
click at [300, 93] on icon at bounding box center [301, 94] width 4 height 4
click at [461, 25] on span "Change Link" at bounding box center [466, 25] width 18 height 6
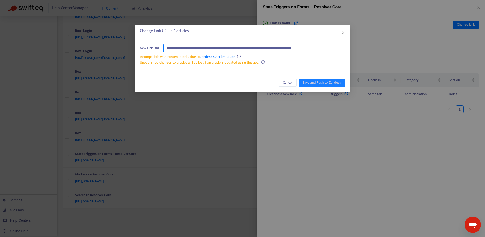
click at [335, 49] on input "**********" at bounding box center [254, 48] width 182 height 8
paste input "text"
type input "**********"
click at [328, 81] on span "Save and Push to Zendesk" at bounding box center [322, 83] width 39 height 6
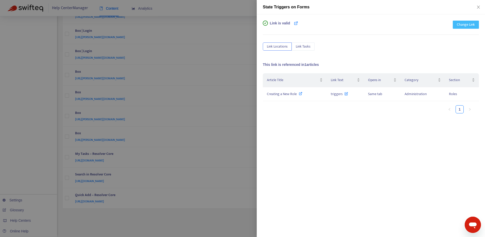
click at [463, 26] on span "Change Link" at bounding box center [466, 25] width 18 height 6
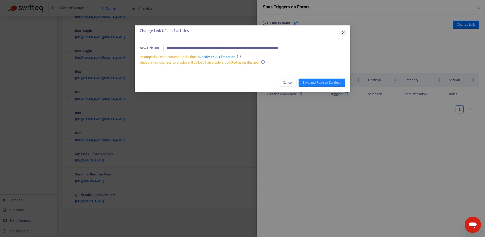
click at [343, 32] on icon "close" at bounding box center [343, 32] width 3 height 3
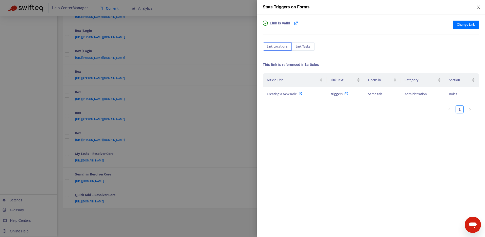
click at [479, 8] on icon "close" at bounding box center [479, 7] width 4 height 4
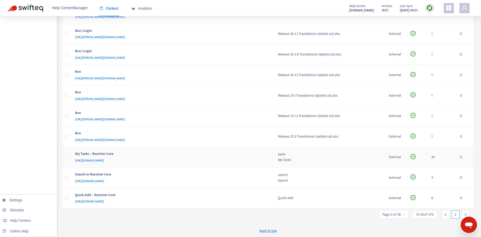
click at [222, 157] on div "[URL][DOMAIN_NAME]" at bounding box center [171, 160] width 193 height 6
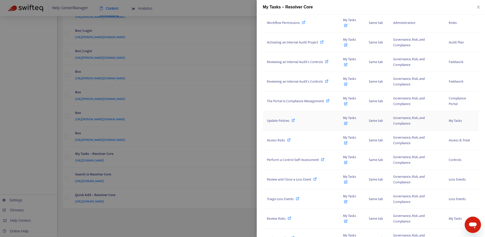
scroll to position [252, 0]
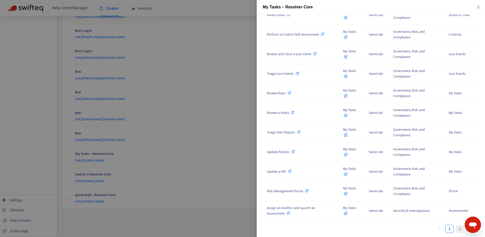
click at [457, 227] on link "2" at bounding box center [460, 229] width 8 height 8
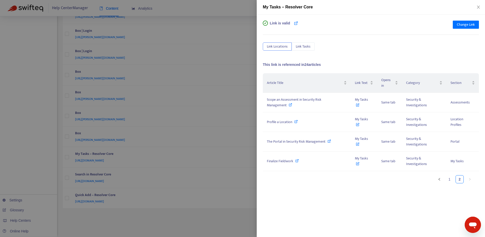
scroll to position [0, 0]
click at [450, 179] on link "1" at bounding box center [450, 179] width 8 height 8
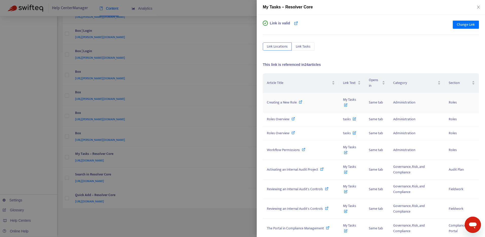
click at [301, 102] on icon at bounding box center [301, 102] width 4 height 4
click at [300, 99] on td "Creating a New Role" at bounding box center [301, 103] width 76 height 20
click at [301, 102] on icon at bounding box center [301, 102] width 4 height 4
click at [292, 119] on icon at bounding box center [294, 119] width 4 height 4
click at [294, 149] on span "Workflow Permissions" at bounding box center [283, 150] width 33 height 6
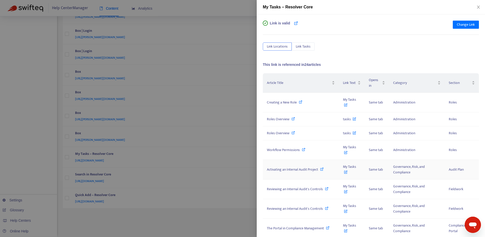
click at [296, 169] on span "Activating an Internal Audit Project" at bounding box center [292, 169] width 51 height 6
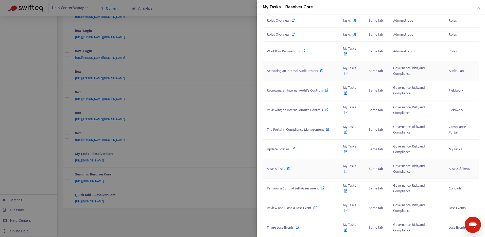
scroll to position [102, 0]
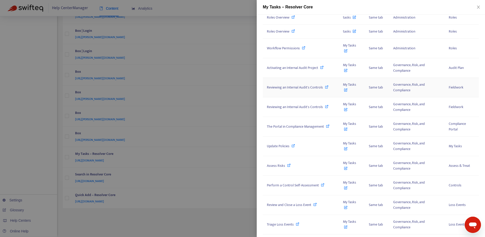
click at [300, 87] on span "Reviewing an Internal Audit's Controls" at bounding box center [295, 87] width 56 height 6
click at [287, 125] on span "The Portal in Compliance Management" at bounding box center [295, 126] width 57 height 6
click at [272, 146] on span "Update Policies" at bounding box center [278, 146] width 23 height 6
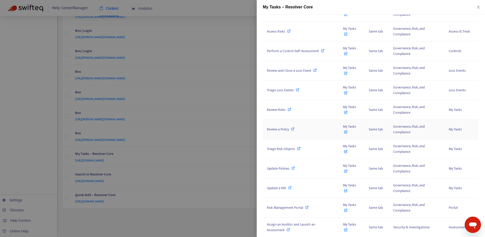
scroll to position [227, 0]
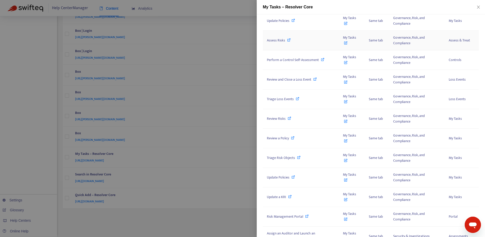
click at [271, 37] on span "Assess Risks" at bounding box center [276, 40] width 18 height 6
click at [293, 61] on span "Perform a Control Self-Assessment" at bounding box center [293, 60] width 52 height 6
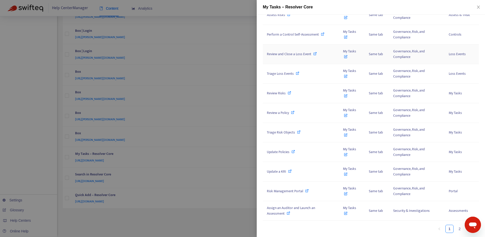
click at [294, 56] on span "Review and Close a Loss Event" at bounding box center [289, 54] width 44 height 6
click at [304, 73] on div "Triage Loss Events" at bounding box center [301, 74] width 68 height 6
click at [318, 92] on div "Review Risks" at bounding box center [301, 93] width 68 height 6
click at [312, 110] on div "Review a Policy" at bounding box center [301, 113] width 68 height 6
click at [321, 137] on td "Triage Risk Objects" at bounding box center [301, 133] width 76 height 20
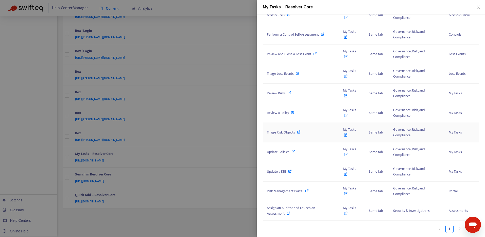
click at [298, 130] on icon at bounding box center [299, 132] width 4 height 4
click at [303, 155] on td "Update Policies" at bounding box center [301, 152] width 76 height 20
click at [277, 152] on span "Update Policies" at bounding box center [278, 152] width 23 height 6
click at [275, 172] on span "Update a KRI" at bounding box center [276, 171] width 19 height 6
click at [294, 192] on span "Risk Management Portal" at bounding box center [285, 191] width 36 height 6
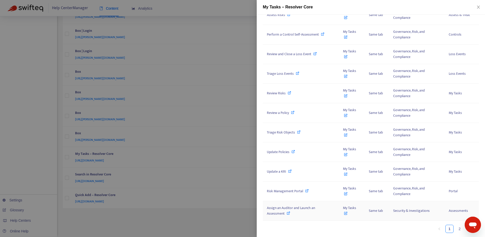
click at [307, 214] on div "Assign an Auditor and Launch an Assessment" at bounding box center [301, 210] width 68 height 11
click at [456, 227] on link "2" at bounding box center [460, 229] width 8 height 8
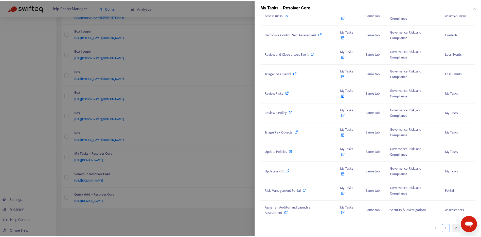
scroll to position [0, 0]
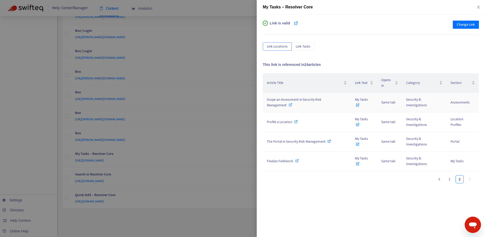
click at [303, 100] on span "Scope an Assessment in Security Risk Management" at bounding box center [294, 101] width 55 height 11
click at [279, 122] on span "Profile a Location" at bounding box center [279, 122] width 25 height 6
click at [318, 147] on td "The Portal in Security Risk Management" at bounding box center [307, 142] width 88 height 20
click at [309, 139] on span "The Portal in Security Risk Management" at bounding box center [296, 141] width 59 height 6
click at [279, 161] on span "Finalize Fieldwork" at bounding box center [280, 161] width 26 height 6
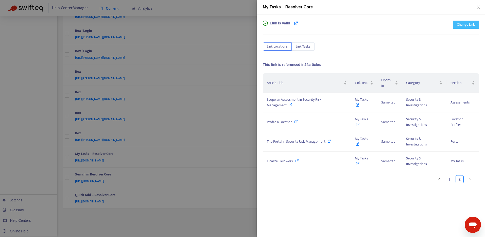
click at [477, 25] on button "Change Link" at bounding box center [466, 25] width 26 height 8
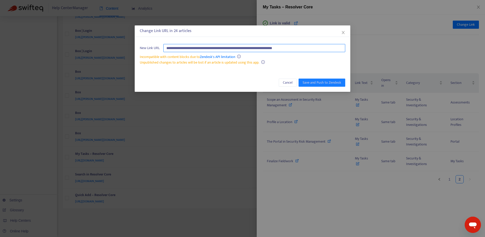
click at [327, 49] on input "**********" at bounding box center [254, 48] width 182 height 8
paste input "text"
type input "**********"
click at [327, 81] on span "Save and Push to Zendesk" at bounding box center [322, 83] width 39 height 6
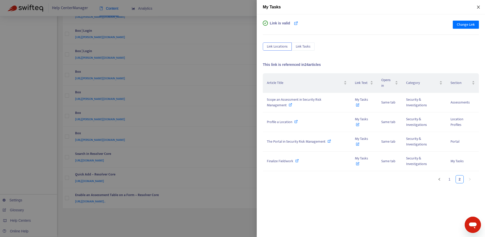
click at [478, 8] on icon "close" at bounding box center [478, 7] width 3 height 3
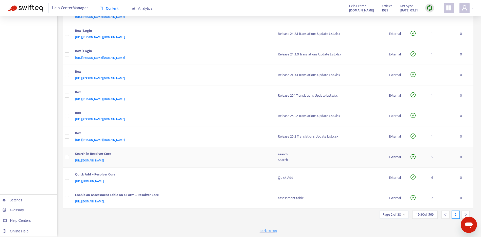
click at [232, 150] on td "Search in Resolver Core [URL][DOMAIN_NAME]" at bounding box center [172, 157] width 203 height 21
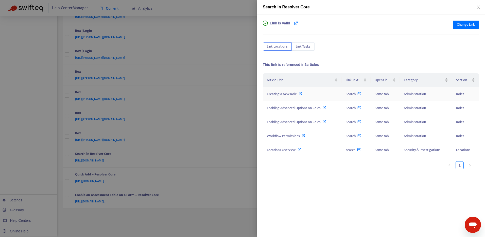
click at [300, 92] on icon at bounding box center [301, 94] width 4 height 4
click at [325, 107] on icon at bounding box center [325, 108] width 4 height 4
click at [298, 94] on div "Creating a New Role" at bounding box center [302, 94] width 71 height 6
click at [290, 136] on span "Workflow Permissions" at bounding box center [283, 136] width 33 height 6
click at [287, 148] on span "Locations Overview" at bounding box center [281, 150] width 29 height 6
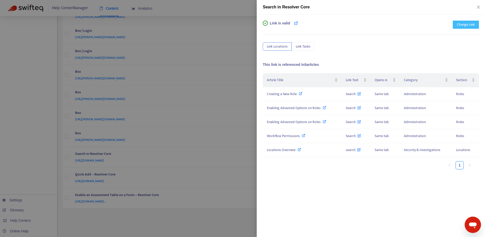
click at [462, 22] on span "Change Link" at bounding box center [466, 25] width 18 height 6
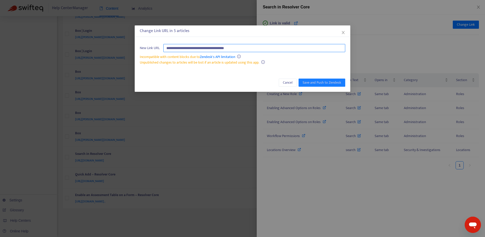
click at [261, 49] on input "**********" at bounding box center [254, 48] width 182 height 8
paste input "**********"
type input "**********"
click at [325, 84] on span "Save and Push to Zendesk" at bounding box center [322, 83] width 39 height 6
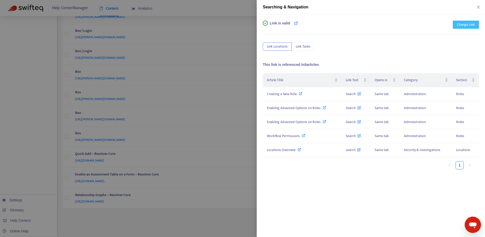
click at [462, 24] on span "Change Link" at bounding box center [466, 25] width 18 height 6
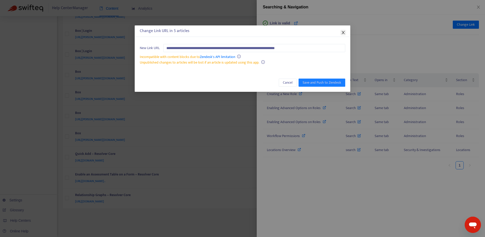
click at [342, 30] on icon "close" at bounding box center [343, 32] width 4 height 4
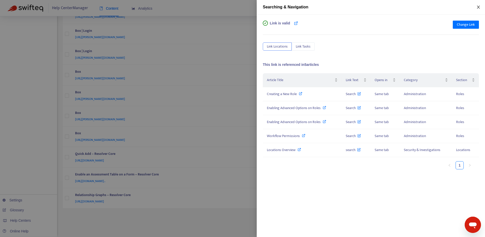
click at [477, 6] on icon "close" at bounding box center [479, 7] width 4 height 4
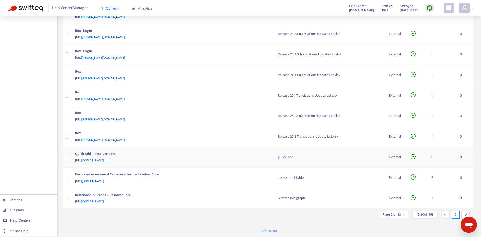
click at [228, 156] on div "Quick Add – Resolver Core" at bounding box center [171, 154] width 193 height 7
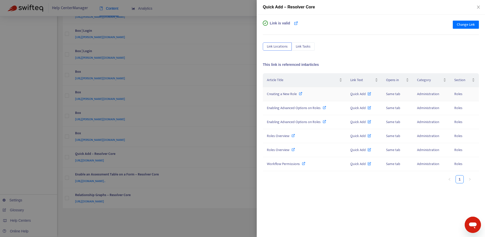
click at [300, 94] on icon at bounding box center [301, 94] width 4 height 4
click at [300, 93] on icon at bounding box center [301, 94] width 4 height 4
click at [325, 108] on icon at bounding box center [325, 108] width 4 height 4
click at [276, 136] on span "Roles Overview" at bounding box center [278, 136] width 23 height 6
click at [289, 163] on span "Workflow Permissions" at bounding box center [283, 164] width 33 height 6
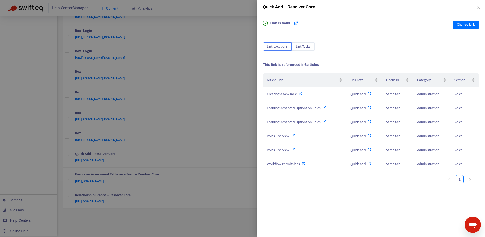
click at [468, 15] on div "Link is valid Change Link Link Locations Link Tasks This link is referenced in …" at bounding box center [371, 125] width 228 height 222
click at [463, 27] on span "Change Link" at bounding box center [466, 25] width 18 height 6
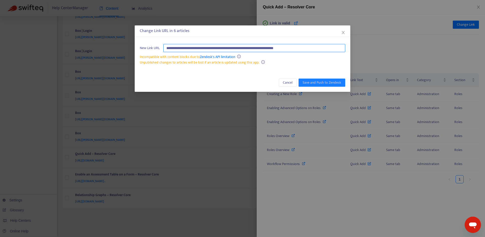
click at [321, 51] on input "**********" at bounding box center [254, 48] width 182 height 8
paste input "text"
type input "**********"
click at [333, 81] on span "Save and Push to Zendesk" at bounding box center [322, 83] width 39 height 6
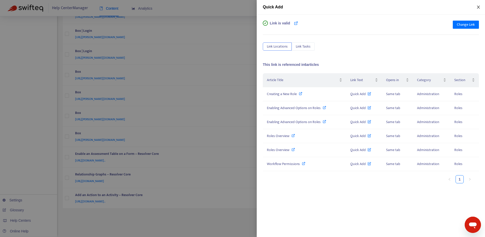
click at [477, 5] on button "Close" at bounding box center [478, 7] width 7 height 5
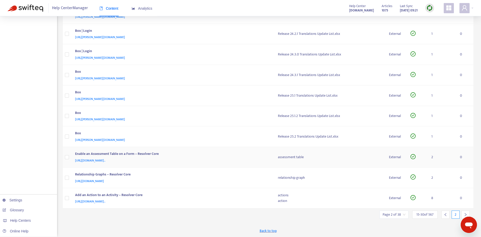
click at [241, 158] on div "[URL][DOMAIN_NAME].." at bounding box center [171, 160] width 193 height 6
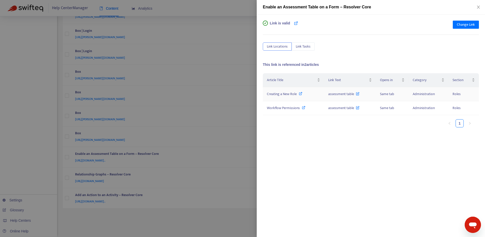
click at [301, 93] on icon at bounding box center [301, 94] width 4 height 4
click at [300, 92] on icon at bounding box center [301, 94] width 4 height 4
click at [305, 107] on icon at bounding box center [304, 108] width 4 height 4
click at [463, 22] on span "Change Link" at bounding box center [466, 25] width 18 height 6
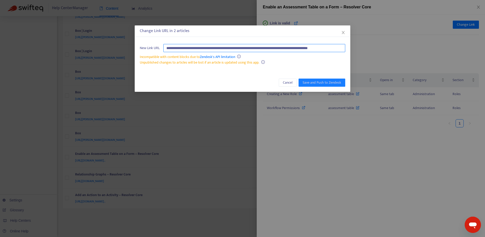
click at [338, 47] on input "**********" at bounding box center [254, 48] width 182 height 8
paste input "text"
type input "**********"
click at [327, 84] on span "Save and Push to Zendesk" at bounding box center [322, 83] width 39 height 6
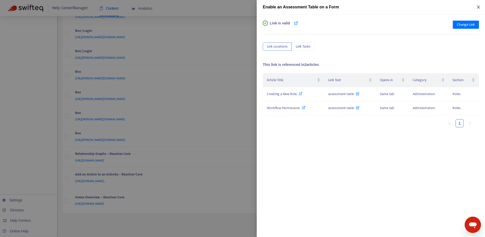
click at [477, 5] on icon "close" at bounding box center [479, 7] width 4 height 4
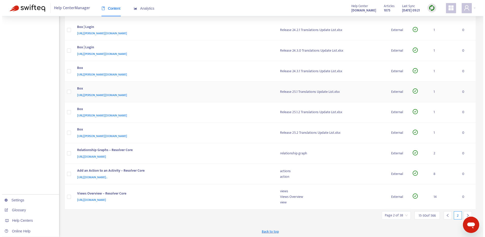
scroll to position [166, 0]
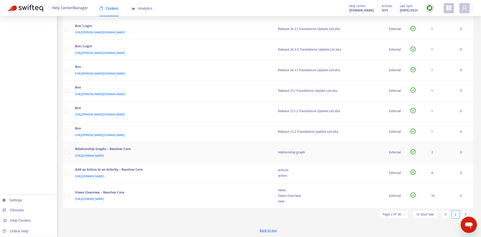
click at [240, 154] on div "[URL][DOMAIN_NAME]" at bounding box center [171, 156] width 193 height 6
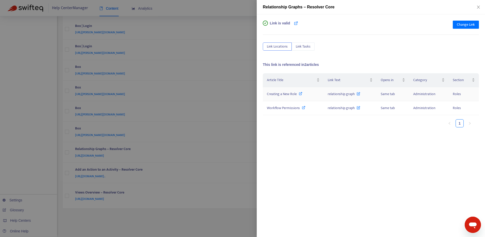
click at [300, 93] on icon at bounding box center [301, 94] width 4 height 4
click at [304, 108] on icon at bounding box center [304, 108] width 4 height 4
click at [299, 94] on icon at bounding box center [301, 94] width 4 height 4
click at [468, 21] on button "Change Link" at bounding box center [466, 25] width 26 height 8
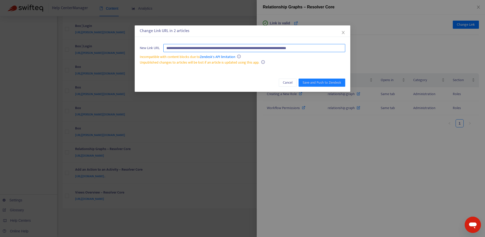
click at [329, 47] on input "**********" at bounding box center [254, 48] width 182 height 8
paste input "text"
type input "**********"
click at [337, 81] on span "Save and Push to Zendesk" at bounding box center [322, 83] width 39 height 6
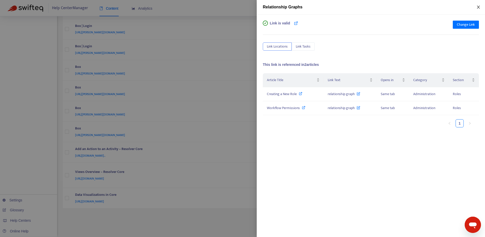
click at [479, 6] on icon "close" at bounding box center [479, 7] width 4 height 4
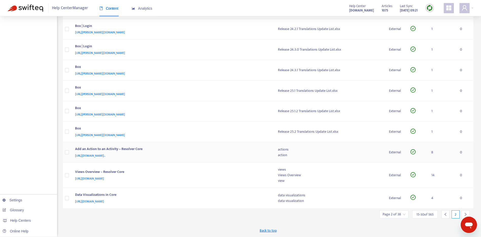
click at [232, 152] on div "Add an Action to an Activity – Resolver Core" at bounding box center [171, 149] width 193 height 7
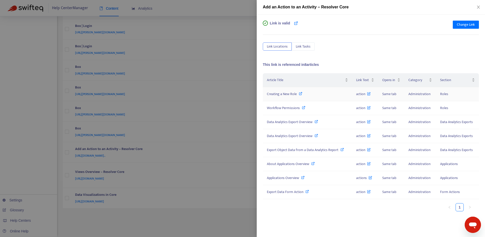
click at [302, 94] on icon at bounding box center [301, 94] width 4 height 4
click at [302, 107] on icon at bounding box center [304, 108] width 4 height 4
click at [289, 122] on span "Data Analytics Export Overview" at bounding box center [290, 122] width 46 height 6
click at [292, 150] on span "Export Object Data from a Data Analytics Report" at bounding box center [303, 150] width 72 height 6
click at [288, 166] on span "About Applications Overview" at bounding box center [288, 164] width 42 height 6
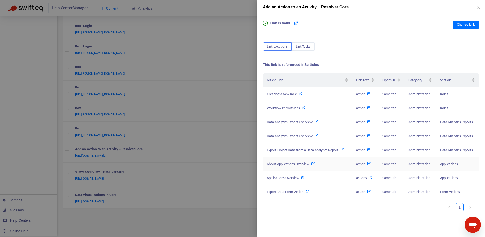
click at [296, 164] on span "About Applications Overview" at bounding box center [288, 164] width 42 height 6
click at [294, 177] on span "Applications Overview" at bounding box center [283, 178] width 32 height 6
click at [290, 191] on span "Export Data Form Action" at bounding box center [285, 192] width 37 height 6
click at [465, 25] on span "Change Link" at bounding box center [466, 25] width 18 height 6
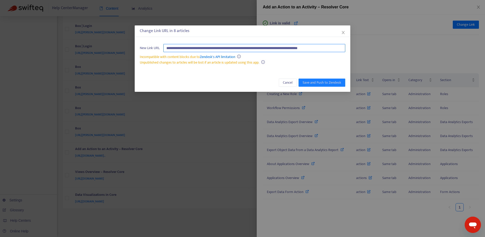
click at [338, 49] on input "**********" at bounding box center [254, 48] width 182 height 8
paste input "text"
type input "**********"
click at [338, 83] on span "Save and Push to Zendesk" at bounding box center [322, 83] width 39 height 6
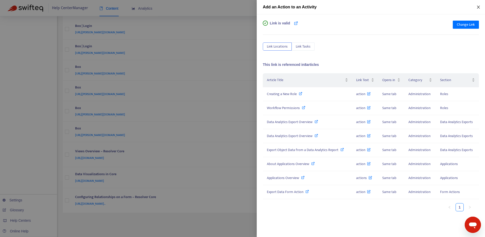
click at [480, 7] on icon "close" at bounding box center [479, 7] width 4 height 4
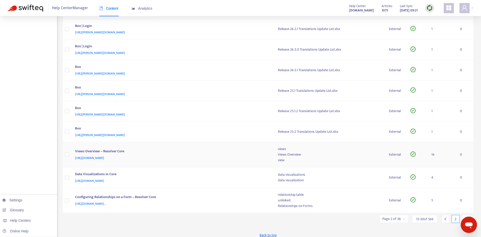
click at [215, 152] on div "Views Overview – Resolver Core" at bounding box center [171, 151] width 193 height 7
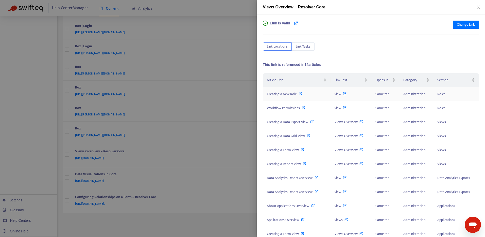
click at [302, 93] on icon at bounding box center [301, 94] width 4 height 4
click at [302, 108] on icon at bounding box center [304, 108] width 4 height 4
click at [276, 119] on span "Creating a Data Export View" at bounding box center [287, 122] width 41 height 6
click at [292, 136] on span "Creating a Data Grid View" at bounding box center [286, 136] width 38 height 6
click at [284, 149] on span "Creating a Form View" at bounding box center [283, 150] width 32 height 6
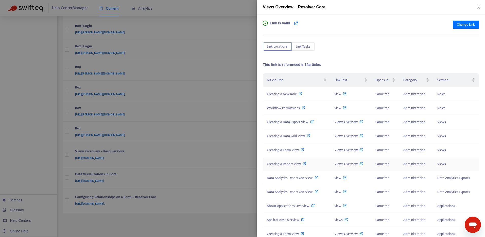
click at [291, 164] on span "Creating a Report View" at bounding box center [284, 164] width 34 height 6
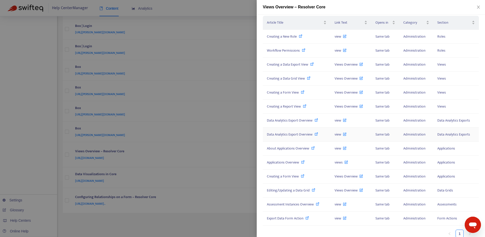
scroll to position [62, 0]
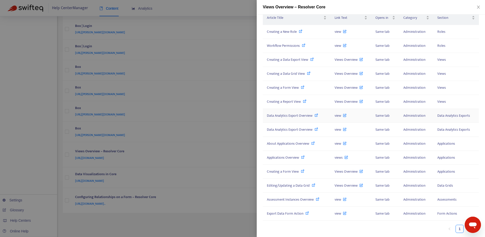
click at [302, 118] on span "Data Analytics Export Overview" at bounding box center [290, 115] width 46 height 6
click at [289, 142] on span "About Applications Overview" at bounding box center [288, 143] width 42 height 6
click at [294, 156] on span "Applications Overview" at bounding box center [283, 157] width 32 height 6
click at [289, 173] on span "Creating a Form View" at bounding box center [283, 171] width 32 height 6
click at [288, 186] on span "Editing/Updating a Data Grid" at bounding box center [288, 185] width 43 height 6
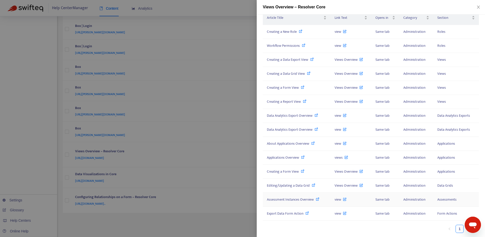
click at [287, 199] on span "Assessment Instances Overview" at bounding box center [290, 199] width 47 height 6
click at [292, 212] on span "Export Data Form Action" at bounding box center [285, 213] width 37 height 6
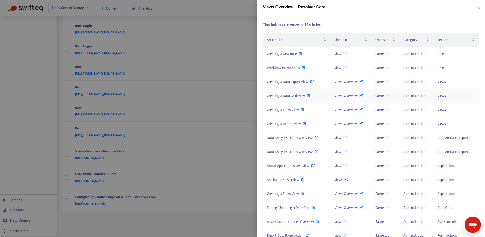
scroll to position [0, 0]
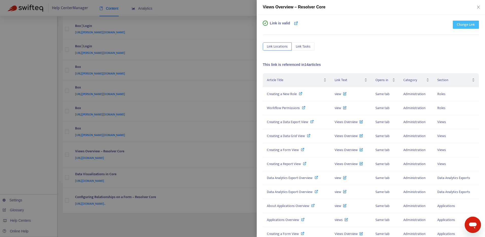
click at [466, 25] on span "Change Link" at bounding box center [466, 25] width 18 height 6
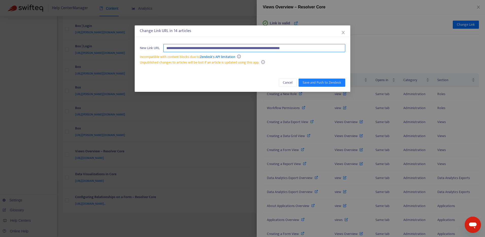
click at [329, 45] on input "**********" at bounding box center [254, 48] width 182 height 8
paste input "text"
type input "**********"
click at [332, 84] on span "Save and Push to Zendesk" at bounding box center [322, 83] width 39 height 6
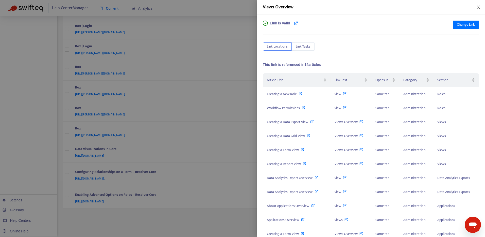
click at [479, 7] on icon "close" at bounding box center [479, 7] width 4 height 4
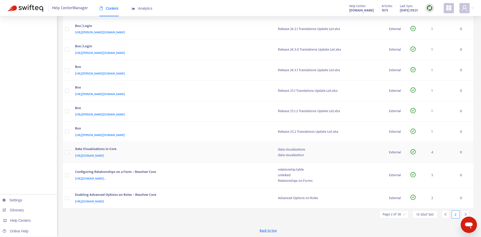
click at [223, 150] on div "Data Visualizations in Core" at bounding box center [171, 149] width 193 height 7
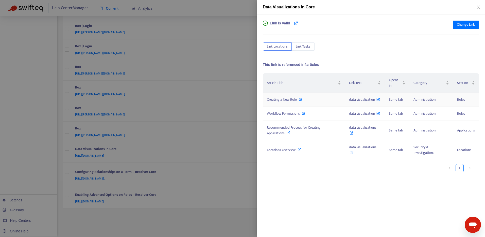
click at [300, 98] on icon at bounding box center [301, 99] width 4 height 4
click at [288, 131] on icon at bounding box center [289, 133] width 4 height 4
click at [282, 147] on span "Locations Overview" at bounding box center [281, 150] width 29 height 6
click at [471, 23] on span "Change Link" at bounding box center [466, 25] width 18 height 6
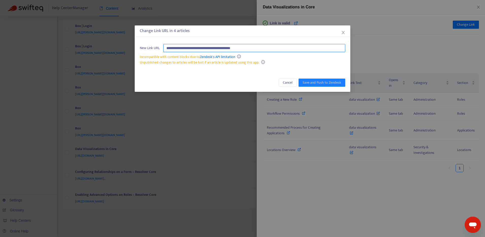
paste input "**********"
type input "**********"
click at [312, 80] on span "Save and Push to Zendesk" at bounding box center [322, 83] width 39 height 6
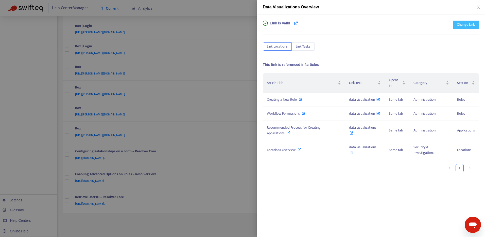
click at [469, 24] on span "Change Link" at bounding box center [466, 25] width 18 height 6
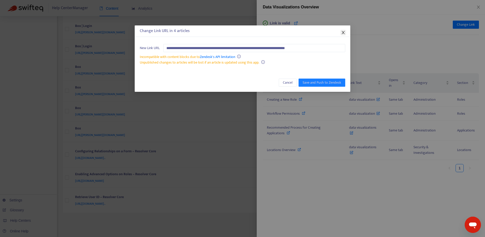
click at [342, 32] on icon "close" at bounding box center [343, 32] width 4 height 4
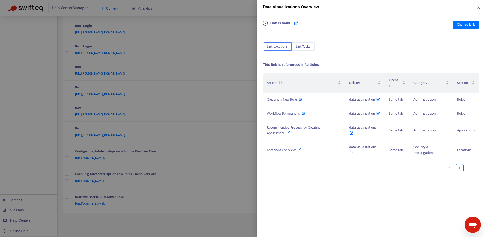
click at [479, 8] on icon "close" at bounding box center [478, 7] width 3 height 3
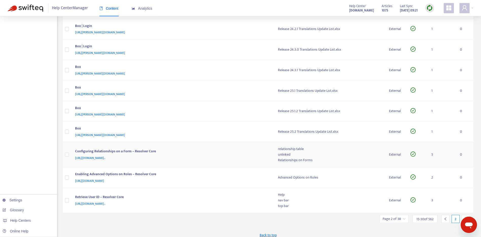
click at [223, 157] on div "[URL][DOMAIN_NAME].." at bounding box center [171, 158] width 193 height 6
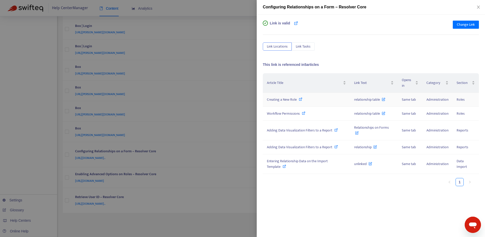
click at [302, 98] on icon at bounding box center [301, 99] width 4 height 4
click at [296, 114] on span "Workflow Permissions" at bounding box center [283, 113] width 33 height 6
click at [335, 130] on icon at bounding box center [336, 130] width 4 height 4
click at [296, 162] on span "Entering Relationship Data on the Import Template" at bounding box center [297, 163] width 61 height 11
click at [465, 24] on span "Change Link" at bounding box center [466, 25] width 18 height 6
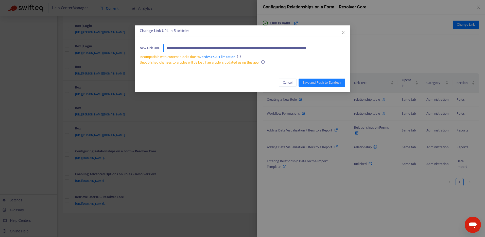
click at [332, 48] on input "**********" at bounding box center [254, 48] width 182 height 8
paste input "text"
type input "**********"
click at [331, 79] on button "Save and Push to Zendesk" at bounding box center [322, 82] width 47 height 8
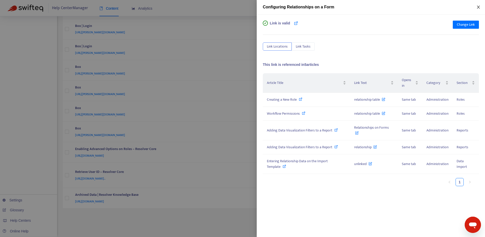
click at [480, 7] on icon "close" at bounding box center [479, 7] width 4 height 4
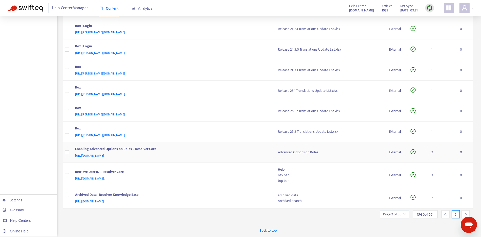
click at [249, 158] on div "[URL][DOMAIN_NAME]" at bounding box center [171, 156] width 193 height 6
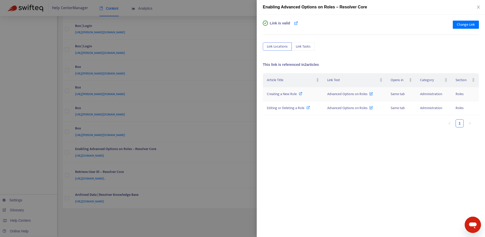
click at [301, 92] on icon at bounding box center [301, 94] width 4 height 4
click at [308, 106] on icon at bounding box center [309, 108] width 4 height 4
click at [464, 25] on span "Change Link" at bounding box center [466, 25] width 18 height 6
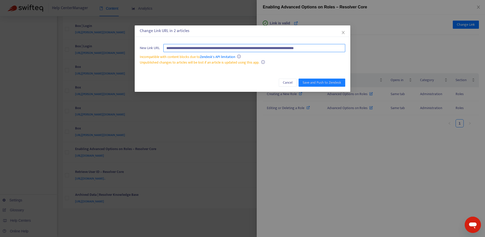
click at [326, 46] on input "**********" at bounding box center [254, 48] width 182 height 8
paste input "text"
type input "**********"
click at [325, 80] on span "Save and Push to Zendesk" at bounding box center [322, 83] width 39 height 6
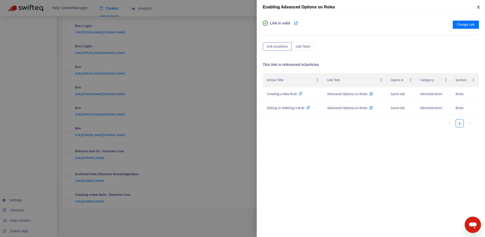
click at [478, 9] on icon "close" at bounding box center [479, 7] width 4 height 4
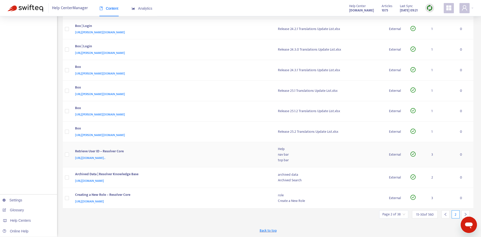
click at [233, 154] on div "Retrieve User ID – Resolver Core" at bounding box center [171, 151] width 193 height 7
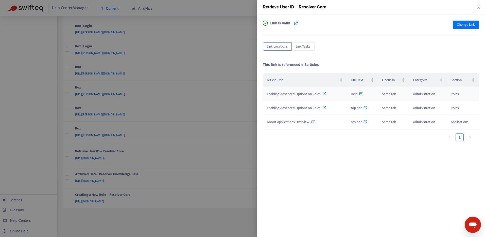
click at [324, 93] on icon at bounding box center [325, 94] width 4 height 4
click at [325, 107] on icon at bounding box center [325, 108] width 4 height 4
click at [314, 120] on icon at bounding box center [313, 122] width 4 height 4
click at [480, 8] on icon "close" at bounding box center [479, 7] width 4 height 4
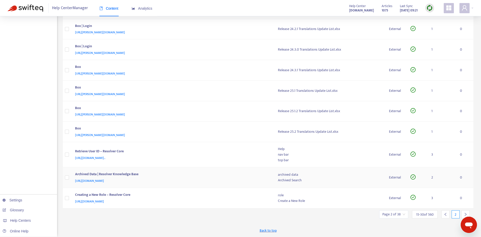
click at [225, 178] on div "[URL][DOMAIN_NAME]" at bounding box center [171, 181] width 193 height 6
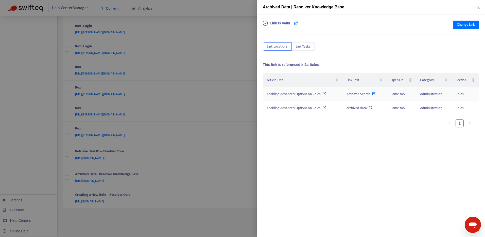
click at [324, 93] on icon at bounding box center [325, 94] width 4 height 4
click at [474, 22] on span "Change Link" at bounding box center [466, 25] width 18 height 6
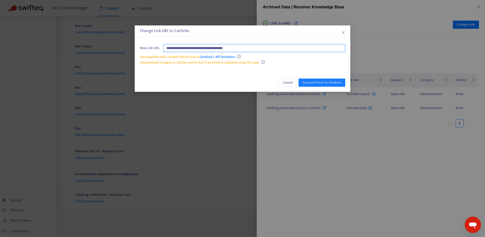
click at [287, 49] on input "**********" at bounding box center [254, 48] width 182 height 8
paste input "**********"
type input "**********"
click at [318, 81] on span "Save and Push to Zendesk" at bounding box center [322, 83] width 39 height 6
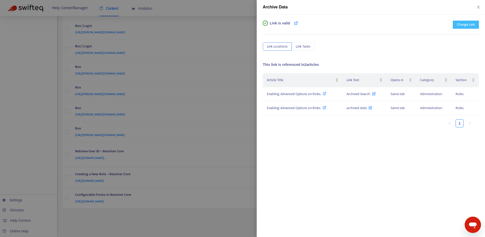
click at [466, 25] on span "Change Link" at bounding box center [466, 25] width 18 height 6
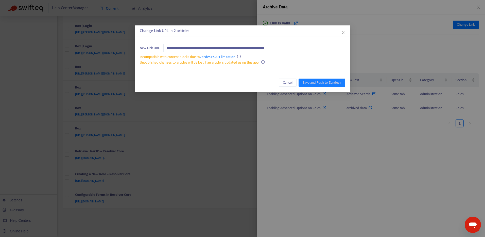
click at [428, 40] on div "**********" at bounding box center [242, 118] width 485 height 237
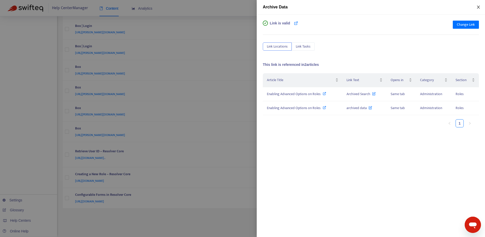
click at [480, 8] on icon "close" at bounding box center [479, 7] width 4 height 4
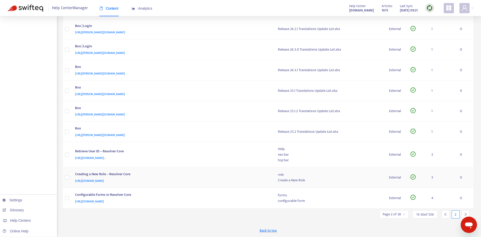
click at [231, 180] on div "[URL][DOMAIN_NAME]" at bounding box center [171, 181] width 193 height 6
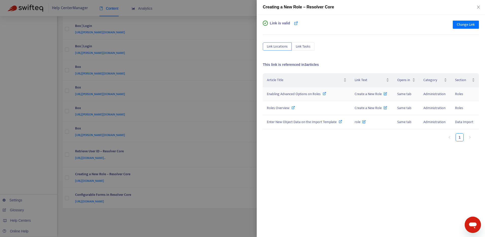
click at [325, 93] on icon at bounding box center [325, 94] width 4 height 4
click at [292, 108] on icon at bounding box center [294, 108] width 4 height 4
click at [293, 123] on span "Enter New Object Data on the Import Template" at bounding box center [302, 122] width 70 height 6
click at [463, 25] on span "Change Link" at bounding box center [466, 25] width 18 height 6
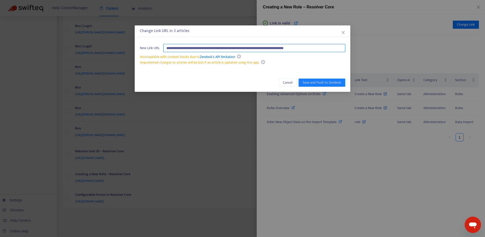
click at [337, 48] on input "**********" at bounding box center [254, 48] width 182 height 8
paste input "text"
type input "**********"
click at [323, 84] on span "Save and Push to Zendesk" at bounding box center [322, 83] width 39 height 6
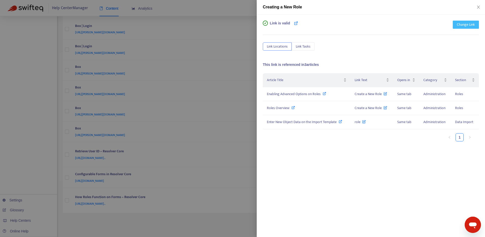
click at [471, 23] on span "Change Link" at bounding box center [466, 25] width 18 height 6
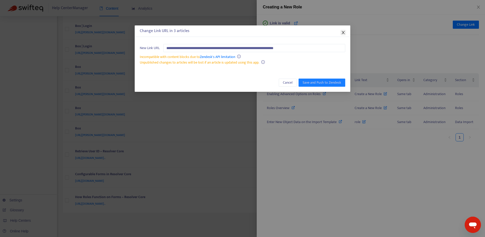
click at [342, 31] on icon "close" at bounding box center [343, 32] width 3 height 3
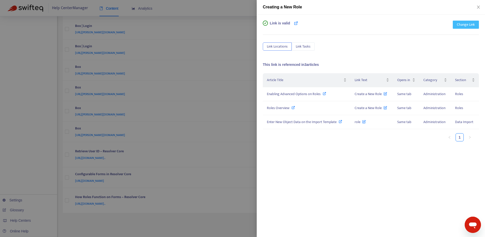
click at [469, 27] on span "Change Link" at bounding box center [466, 25] width 18 height 6
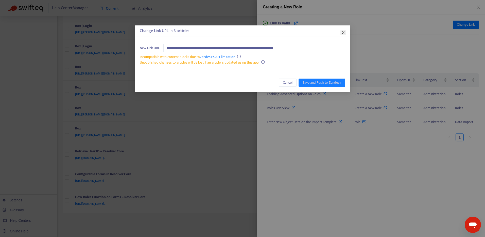
click at [343, 33] on icon "close" at bounding box center [343, 32] width 4 height 4
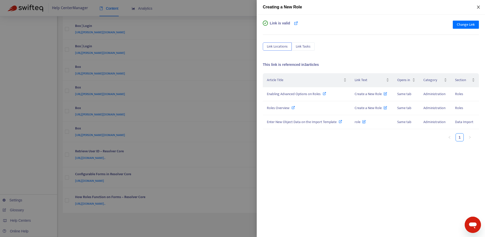
click at [479, 9] on icon "close" at bounding box center [479, 7] width 4 height 4
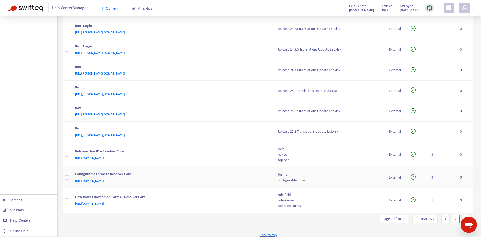
click at [220, 175] on div "Configurable Forms in Resolver Core" at bounding box center [171, 174] width 193 height 7
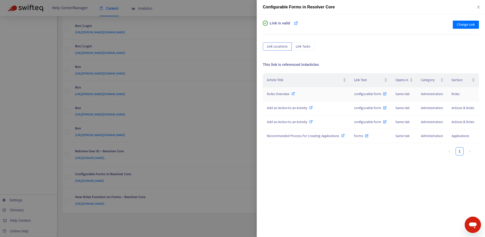
click at [294, 94] on icon at bounding box center [294, 94] width 4 height 4
click at [294, 93] on icon at bounding box center [294, 94] width 4 height 4
click at [287, 106] on span "Add an Action to an Activity" at bounding box center [287, 108] width 40 height 6
click at [288, 137] on span "Recommended Process for Creating Applications" at bounding box center [303, 136] width 72 height 6
click at [464, 22] on span "Change Link" at bounding box center [466, 25] width 18 height 6
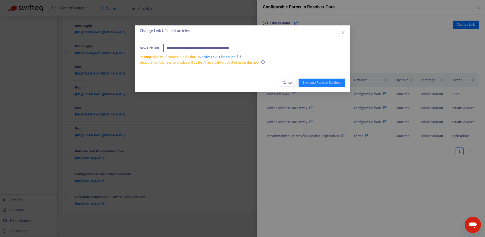
click at [282, 47] on input "**********" at bounding box center [254, 48] width 182 height 8
paste input "**********"
type input "**********"
click at [330, 82] on span "Save and Push to Zendesk" at bounding box center [322, 83] width 39 height 6
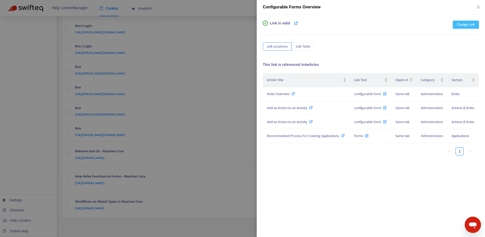
click at [472, 21] on button "Change Link" at bounding box center [466, 25] width 26 height 8
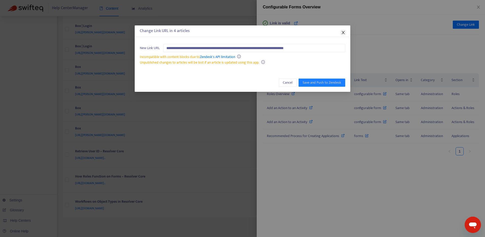
click at [346, 31] on span "Close" at bounding box center [344, 32] width 6 height 4
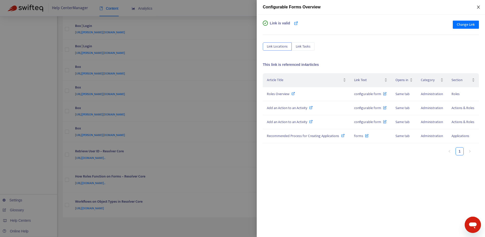
click at [479, 8] on icon "close" at bounding box center [479, 7] width 4 height 4
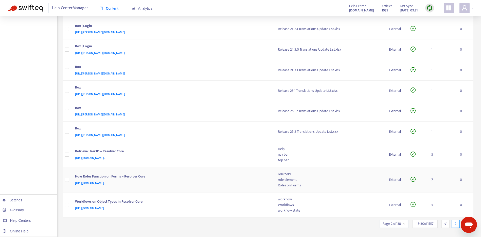
click at [245, 181] on div "[URL][DOMAIN_NAME].." at bounding box center [171, 183] width 193 height 6
